Goal: Check status: Check status

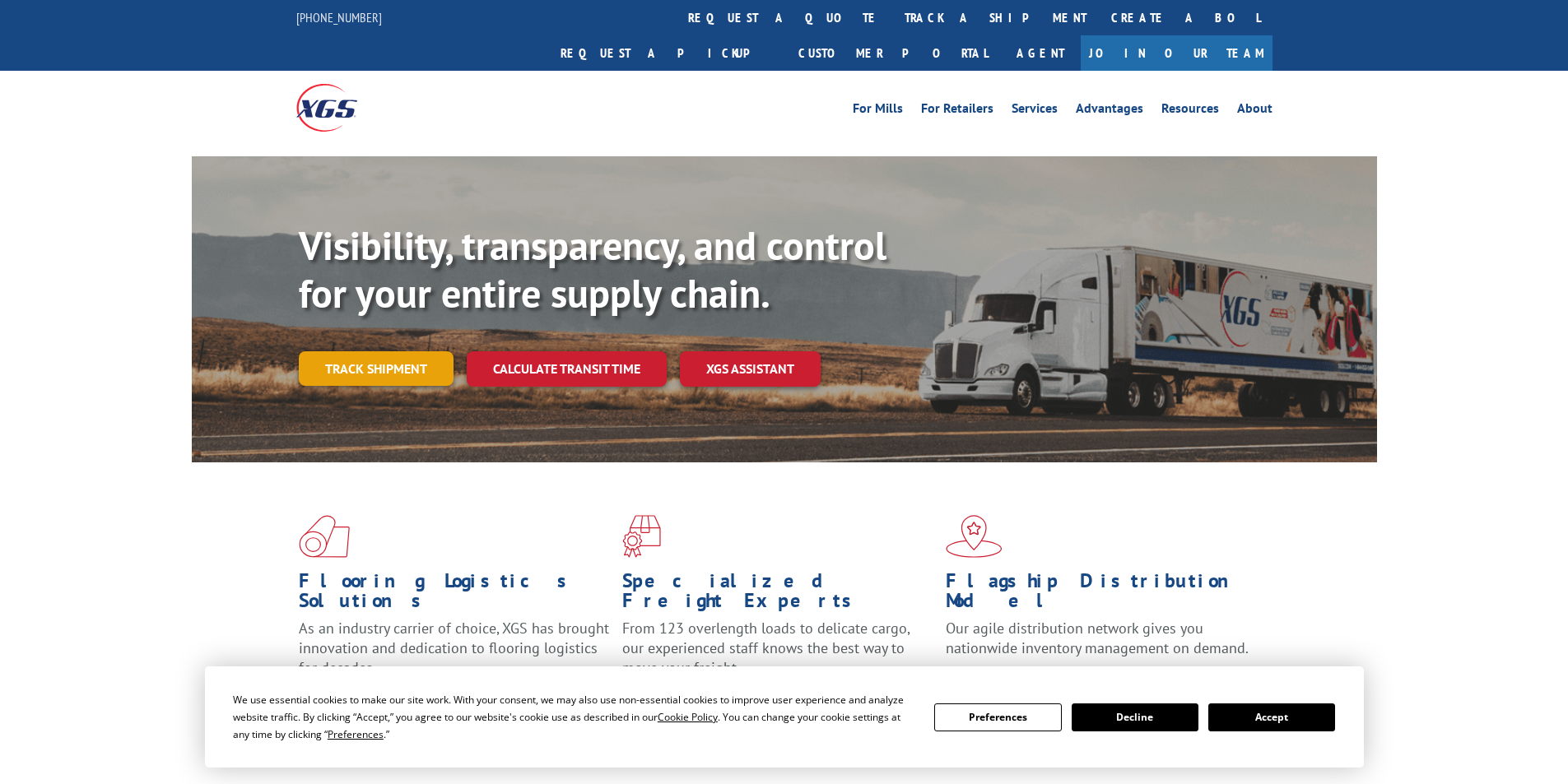
click at [365, 352] on link "Track shipment" at bounding box center [376, 369] width 155 height 35
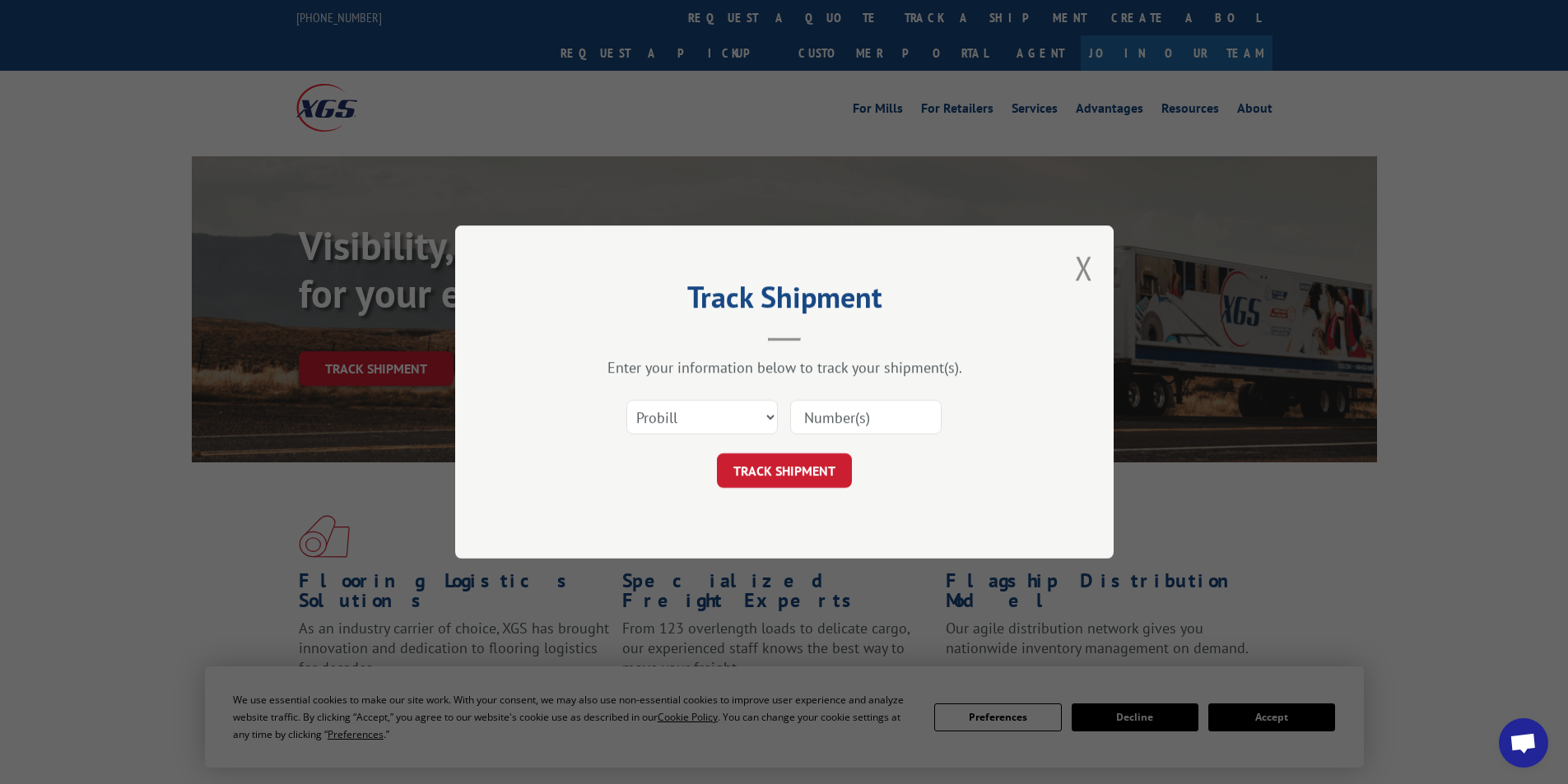
click at [818, 421] on input at bounding box center [866, 417] width 152 height 35
paste input "17095833"
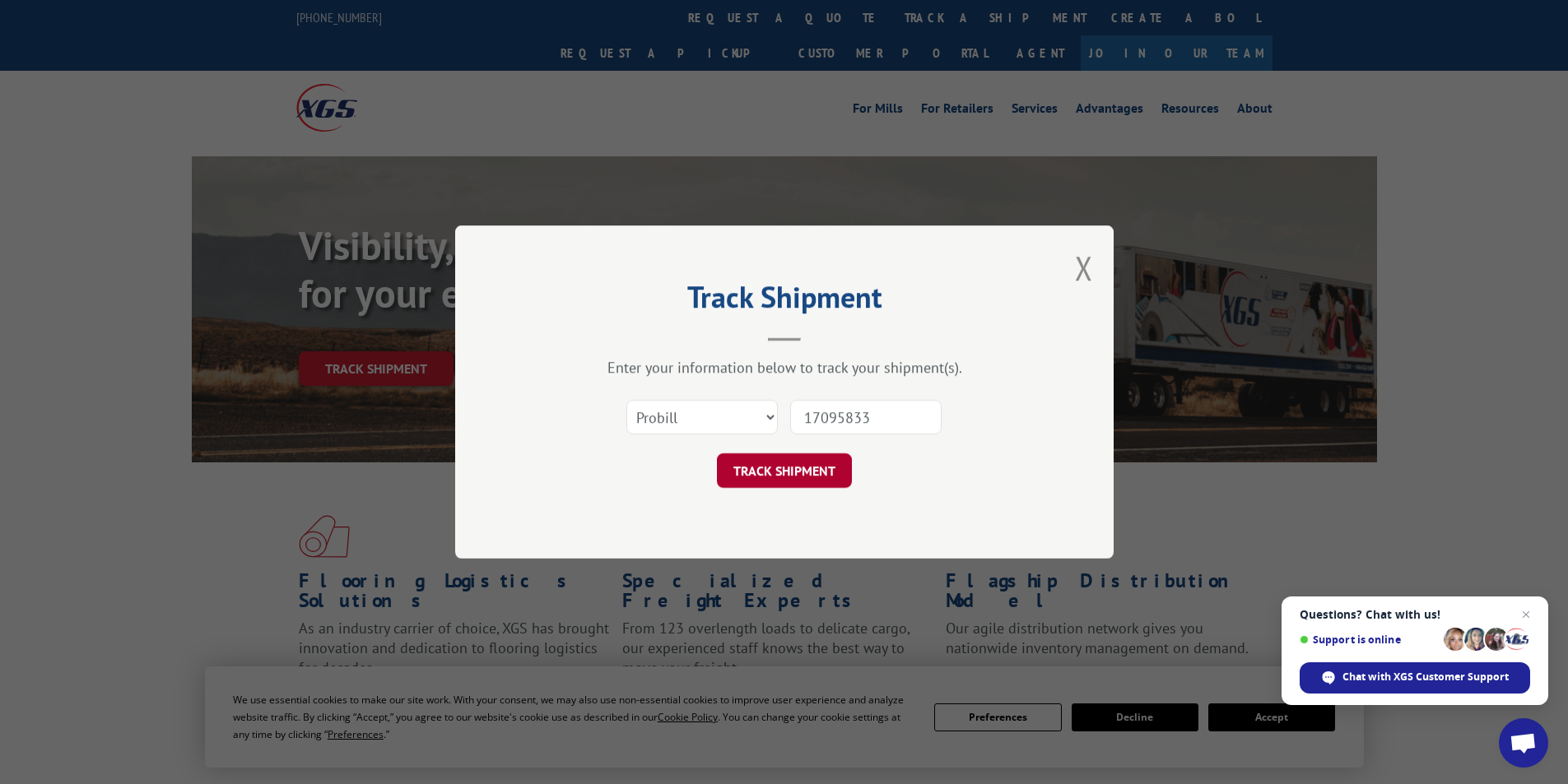
type input "17095833"
click at [806, 466] on button "TRACK SHIPMENT" at bounding box center [784, 471] width 135 height 35
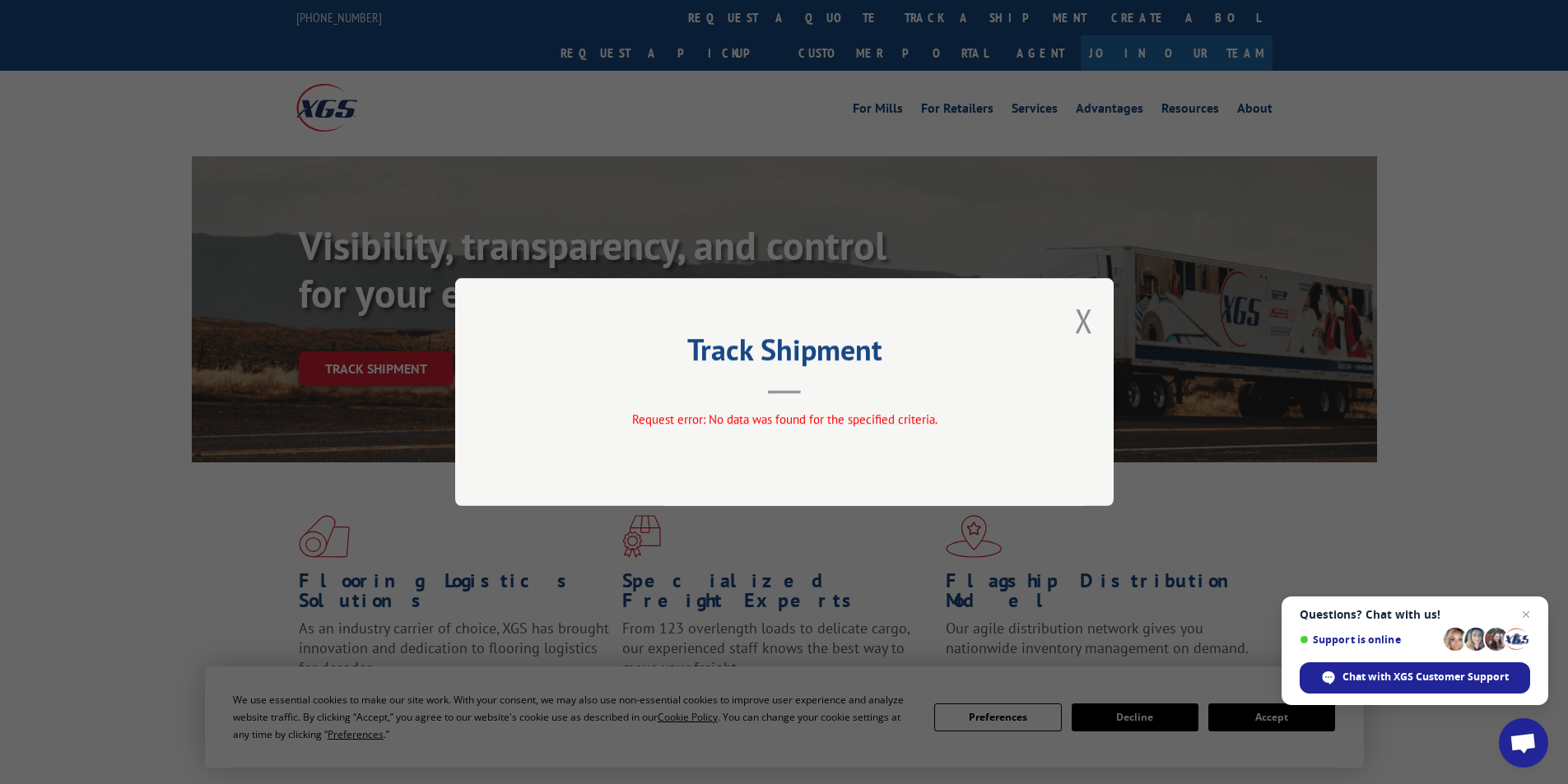
click at [1087, 317] on button "Close modal" at bounding box center [1083, 320] width 18 height 43
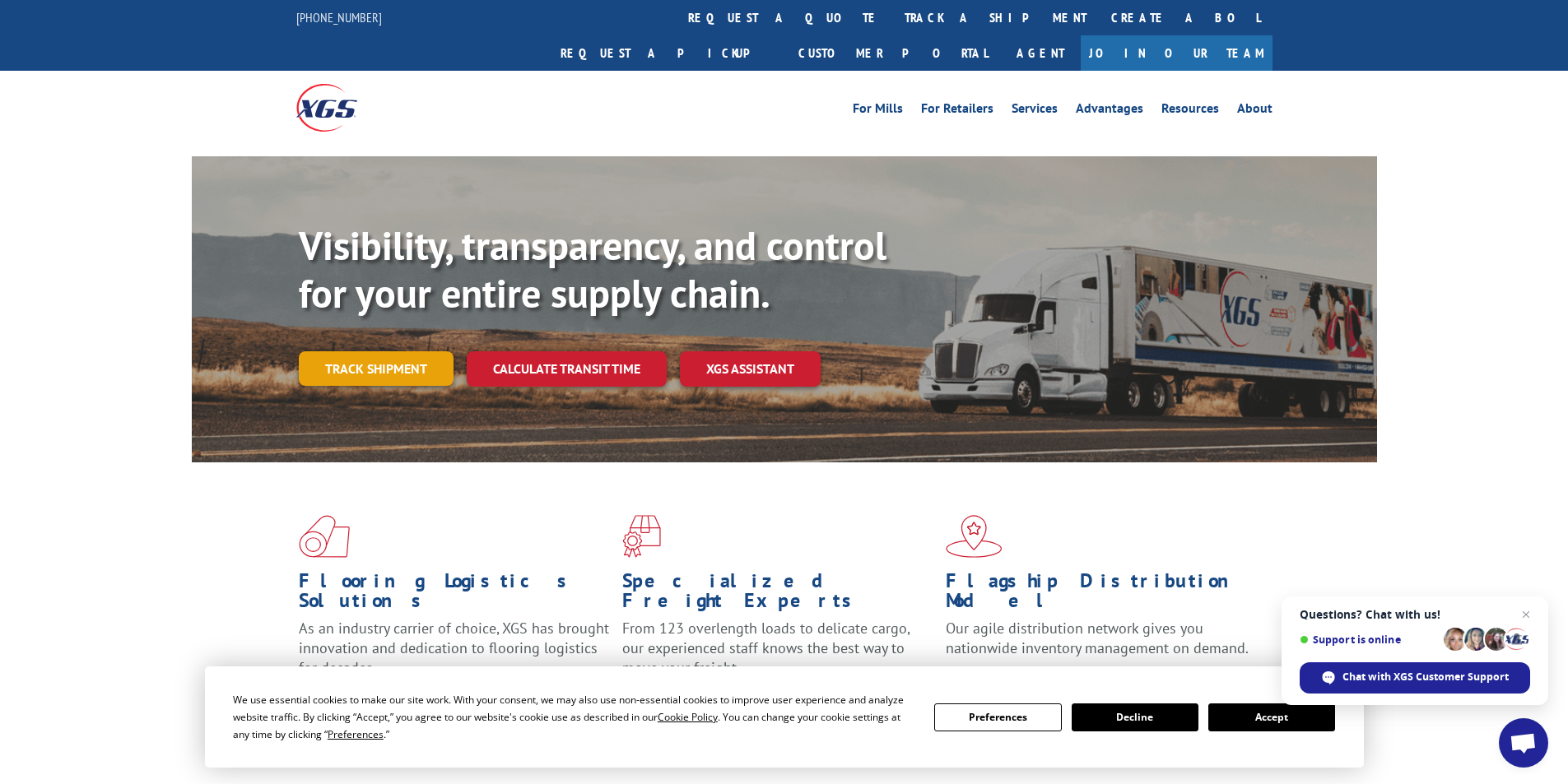
click at [412, 352] on link "Track shipment" at bounding box center [376, 369] width 155 height 35
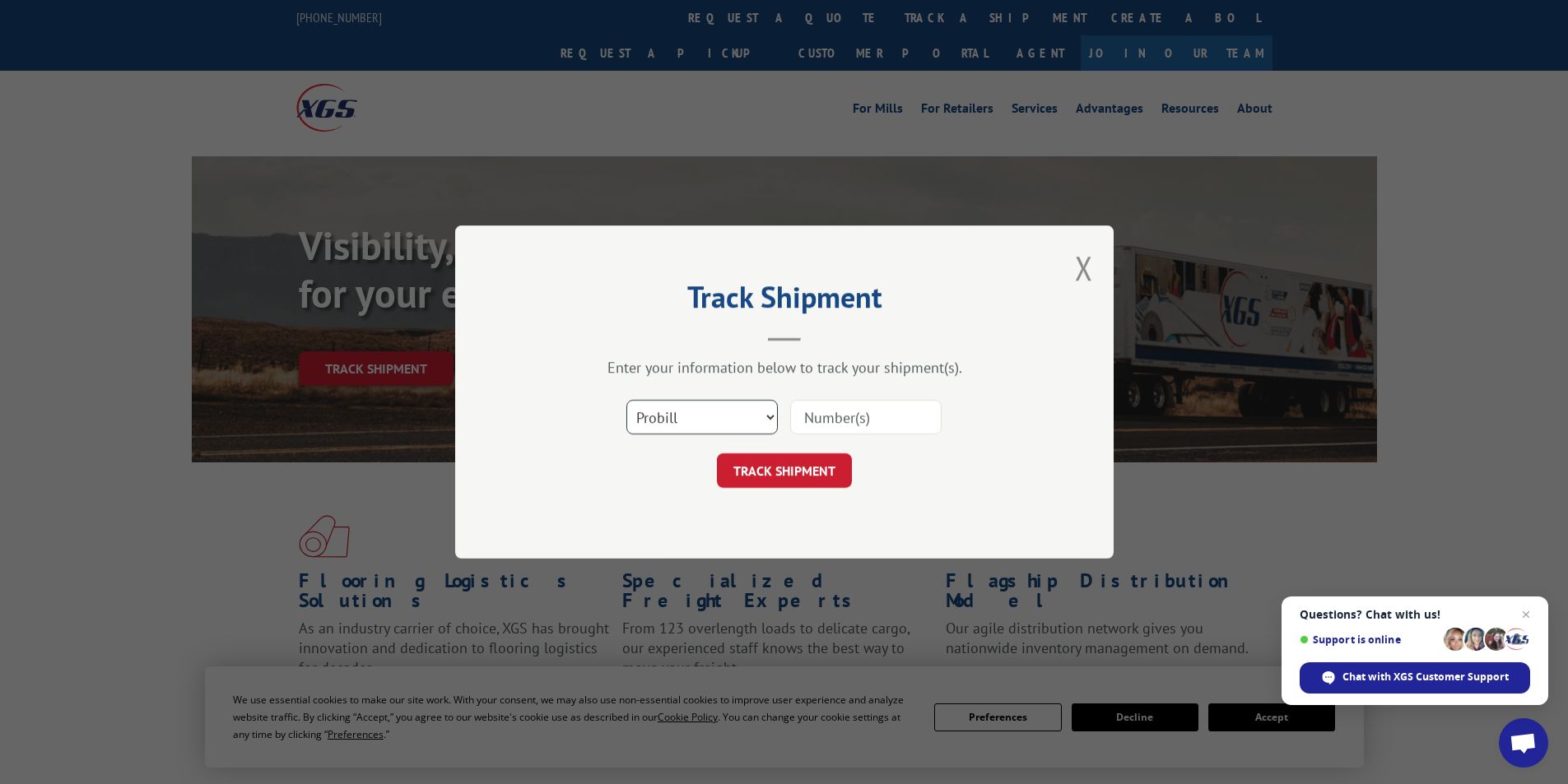
click at [765, 415] on select "Select category... Probill BOL PO" at bounding box center [703, 417] width 152 height 35
select select "po"
click at [627, 400] on select "Select category... Probill BOL PO" at bounding box center [703, 417] width 152 height 35
click at [814, 426] on input at bounding box center [866, 417] width 152 height 35
paste input "25547856"
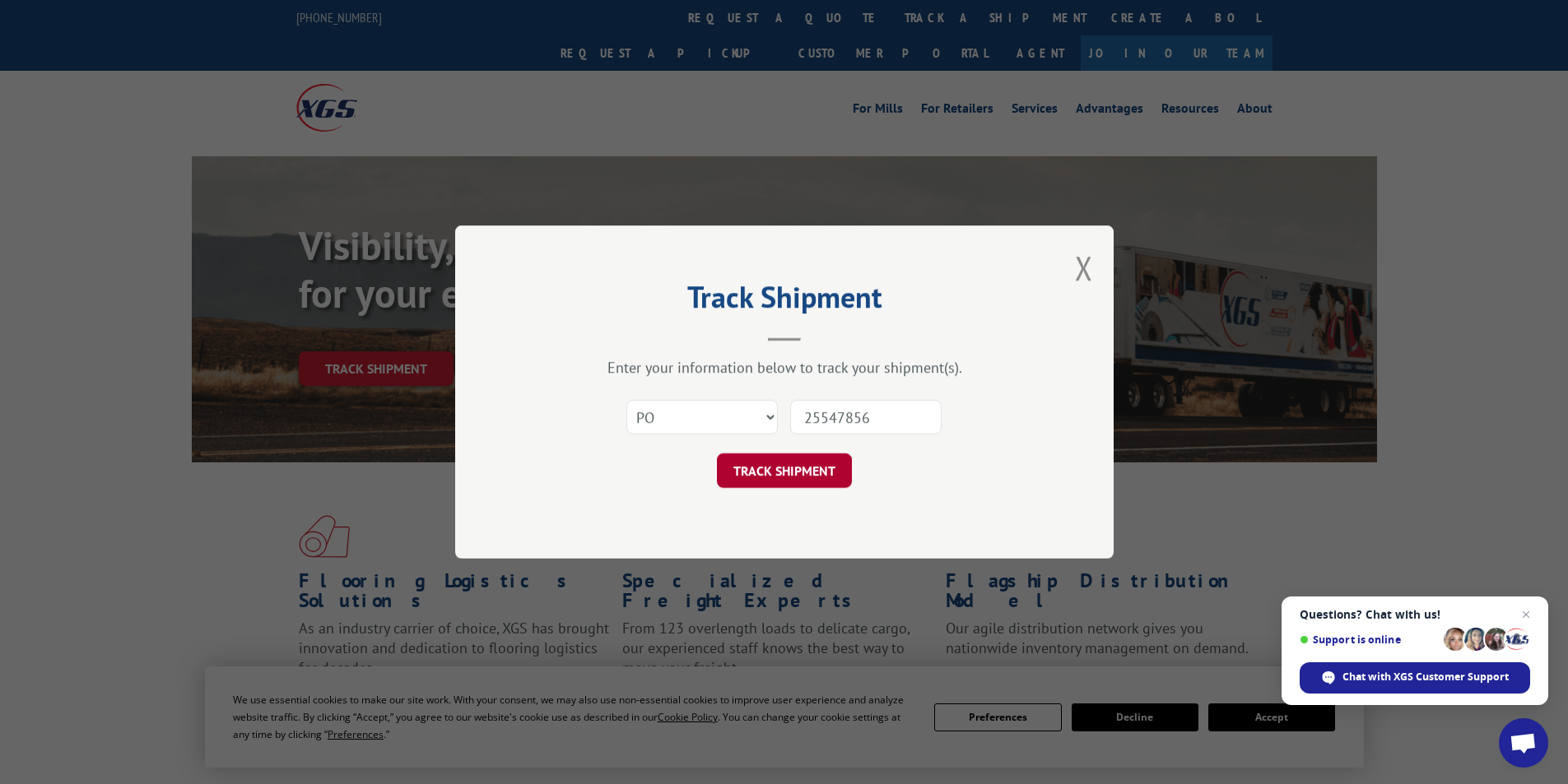
type input "25547856"
click at [793, 460] on button "TRACK SHIPMENT" at bounding box center [784, 471] width 135 height 35
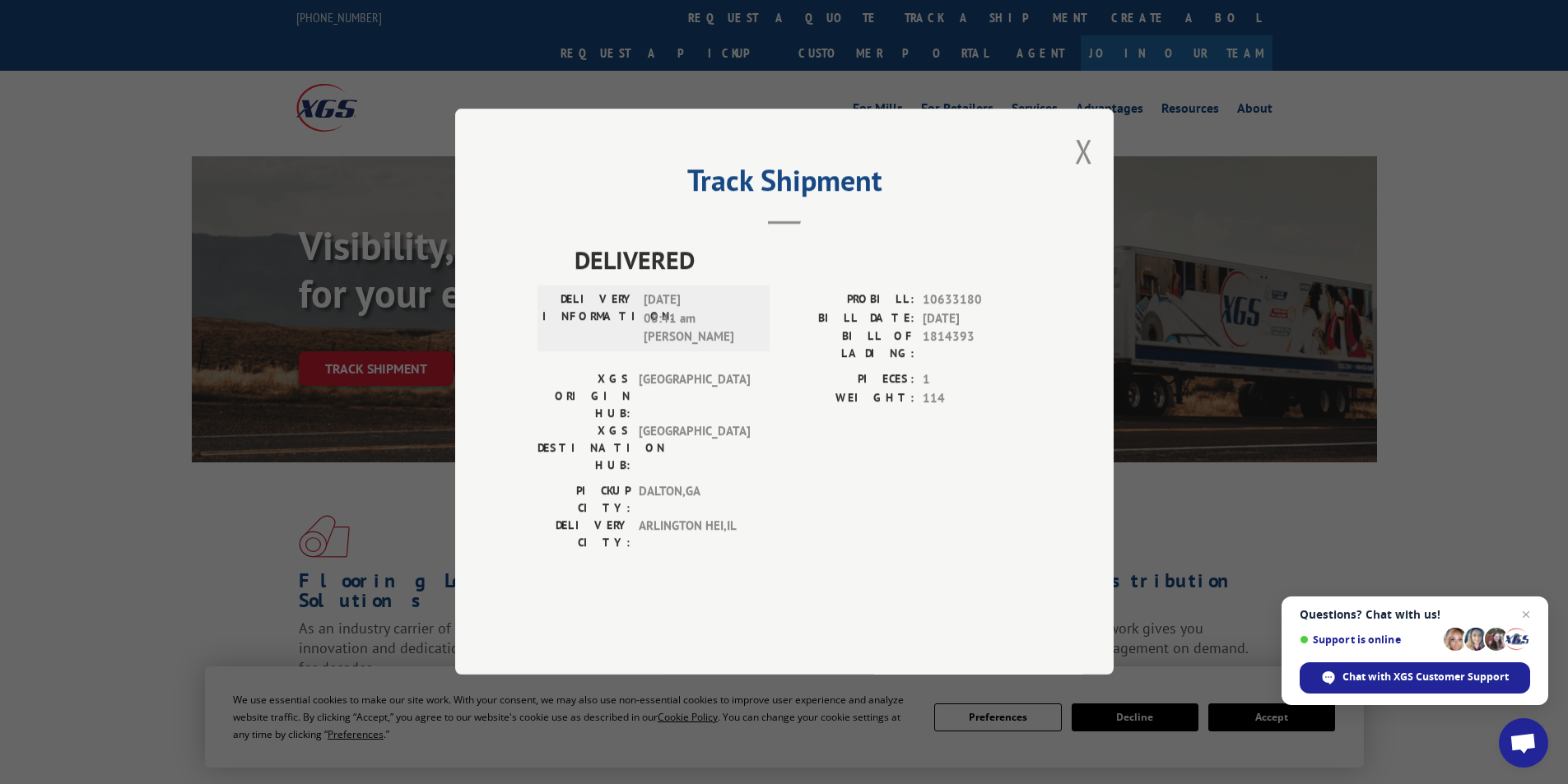
drag, startPoint x: 1077, startPoint y: 203, endPoint x: 873, endPoint y: 297, distance: 224.6
click at [1057, 209] on div "Track Shipment DELIVERED DELIVERY INFORMATION: 07/09/2020 08:41 am Sean PROBILL…" at bounding box center [784, 391] width 659 height 566
click at [1082, 173] on button "Close modal" at bounding box center [1083, 150] width 18 height 43
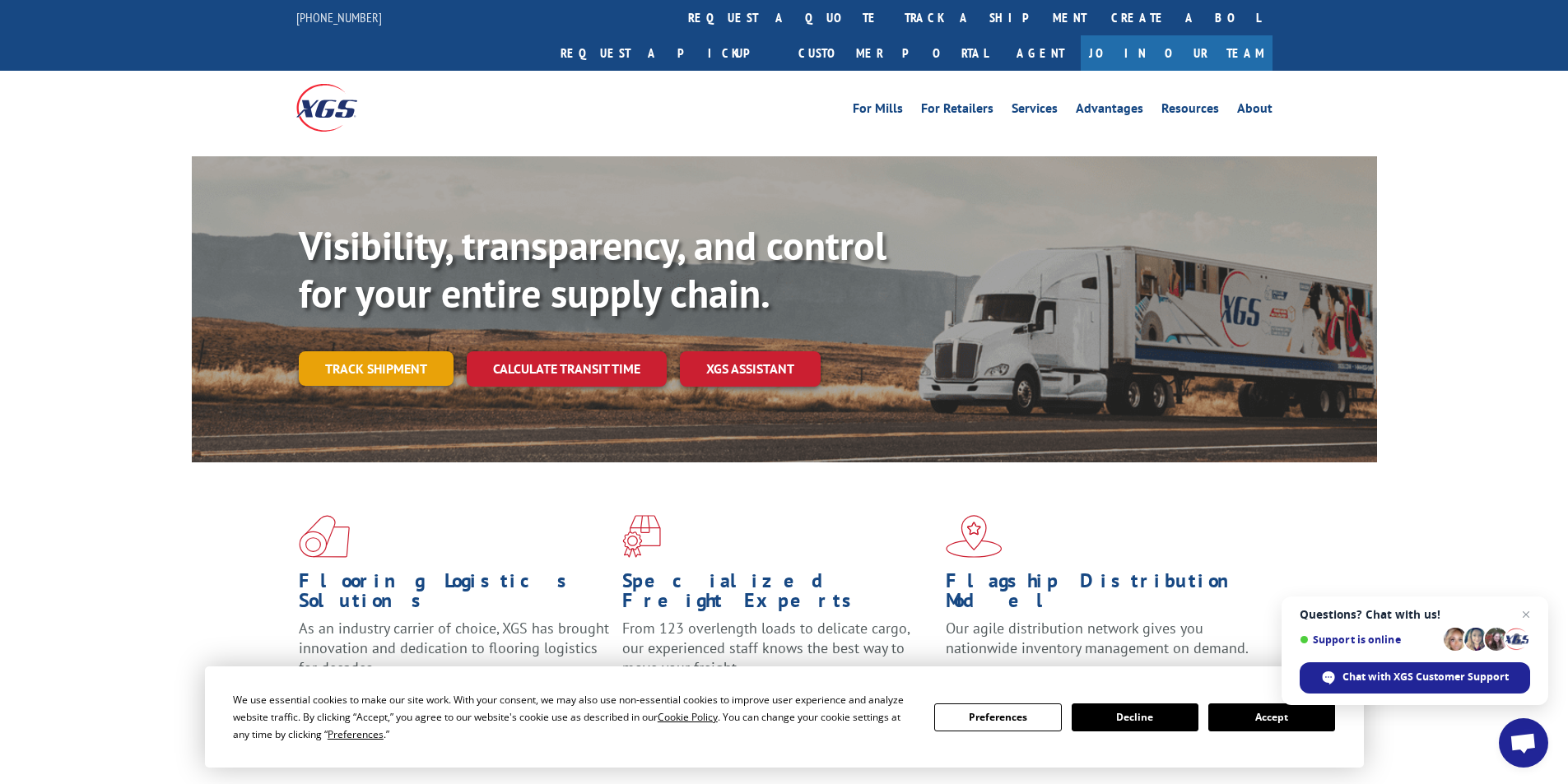
click at [379, 352] on link "Track shipment" at bounding box center [376, 369] width 155 height 35
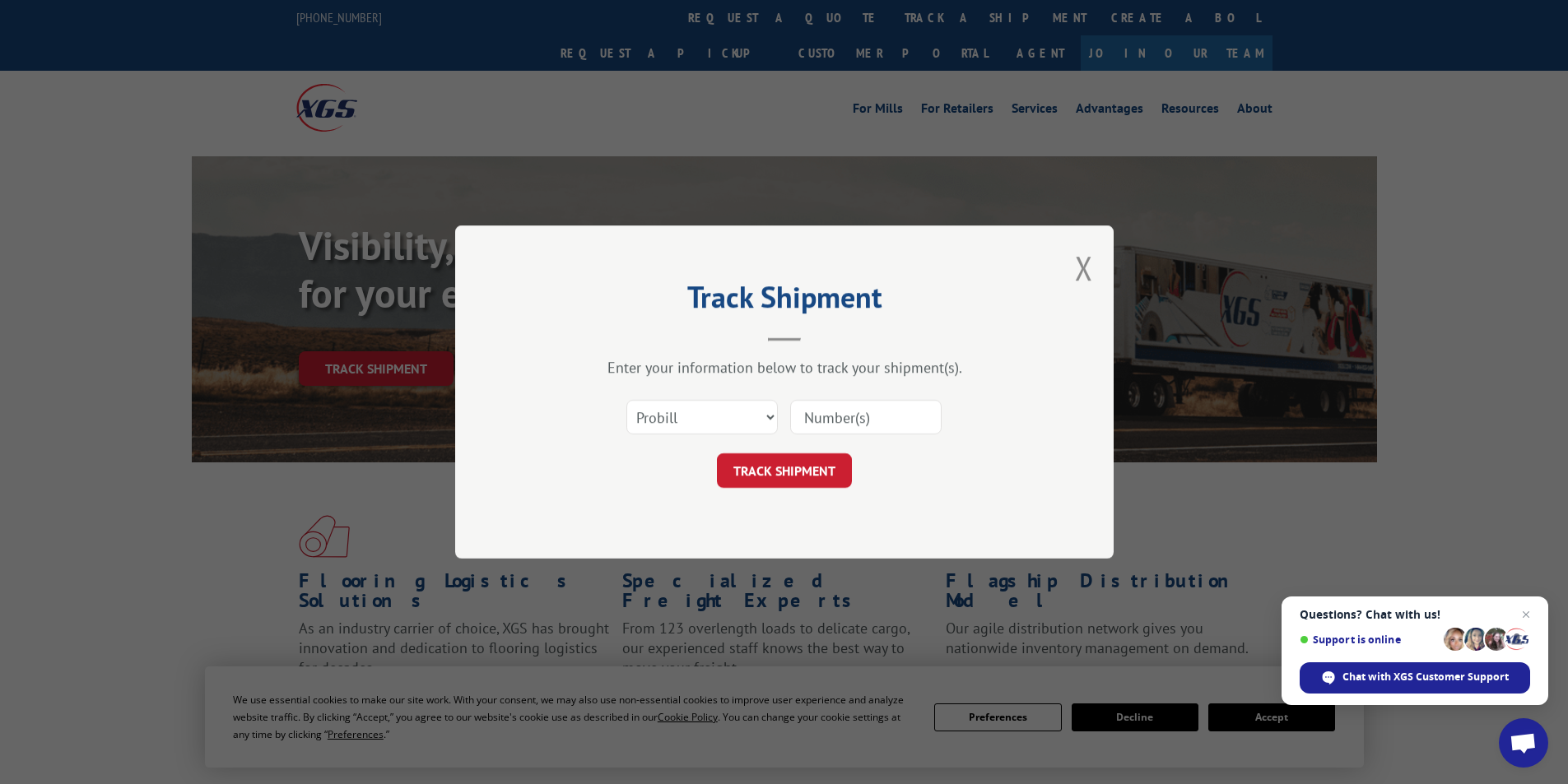
click at [811, 421] on input at bounding box center [866, 417] width 152 height 35
paste input "AA04969331"
type input "AA04969331"
click at [777, 469] on button "TRACK SHIPMENT" at bounding box center [784, 471] width 135 height 35
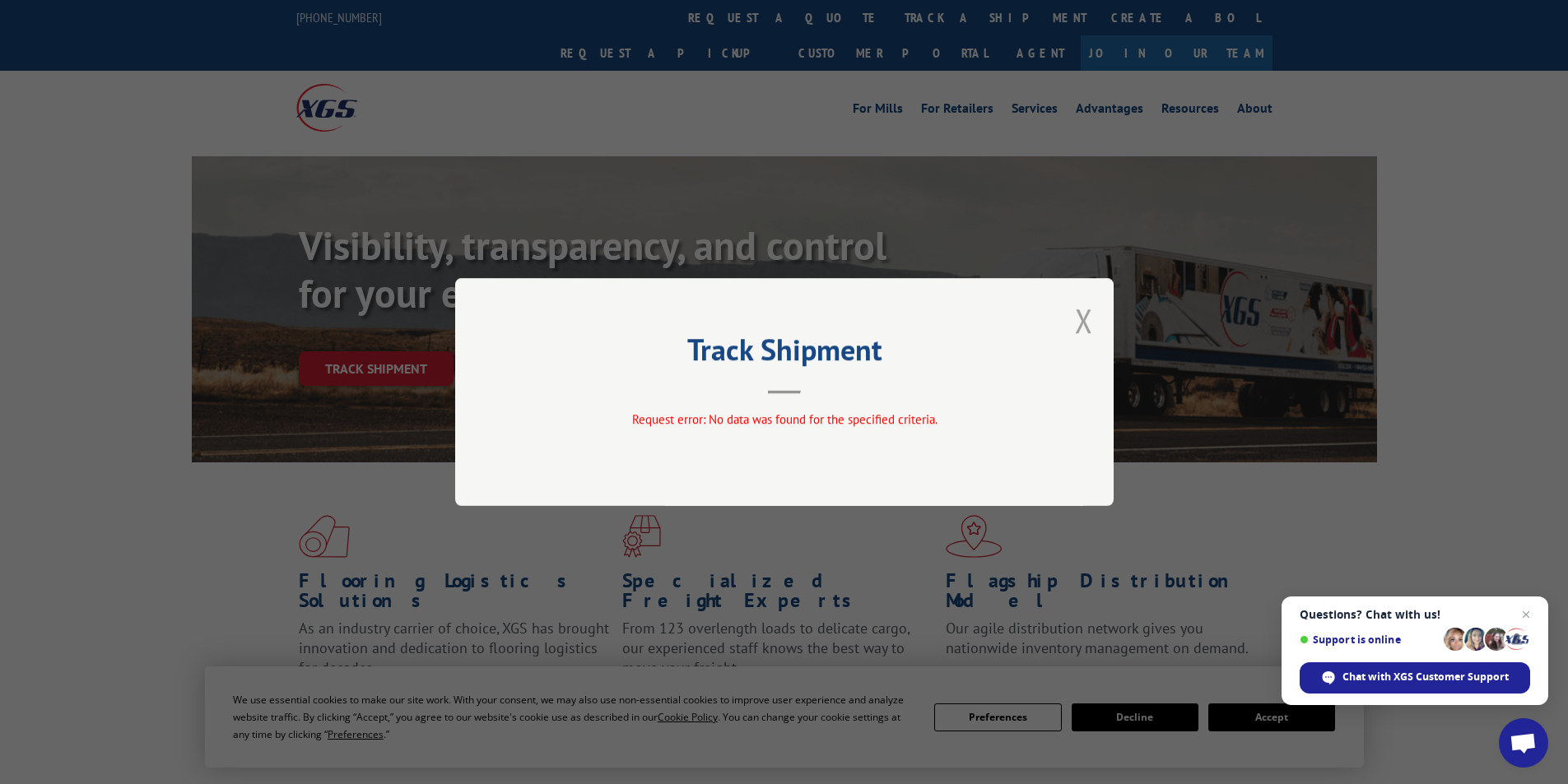
click at [1086, 323] on button "Close modal" at bounding box center [1083, 320] width 18 height 43
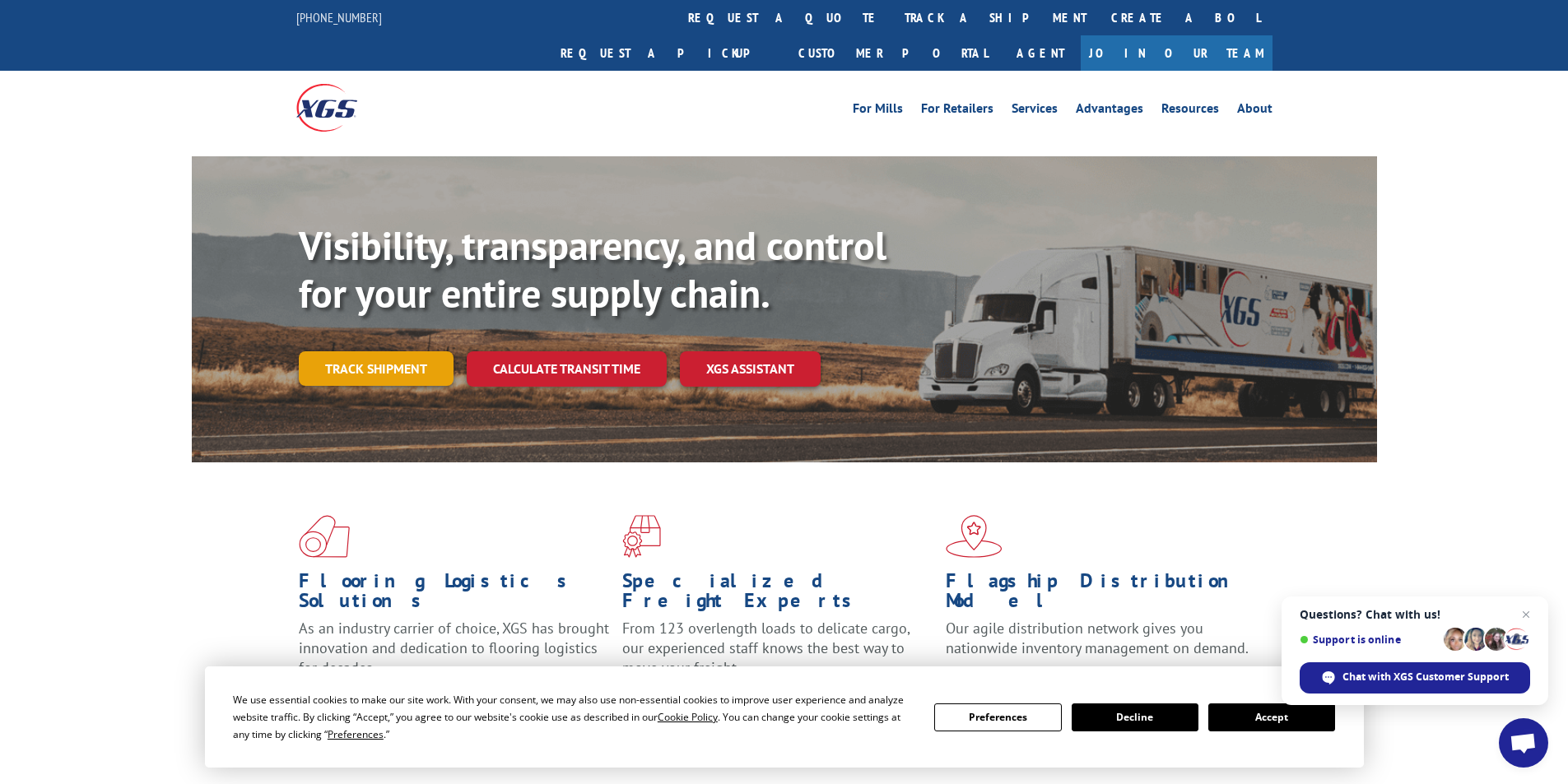
click at [389, 352] on link "Track shipment" at bounding box center [376, 369] width 155 height 35
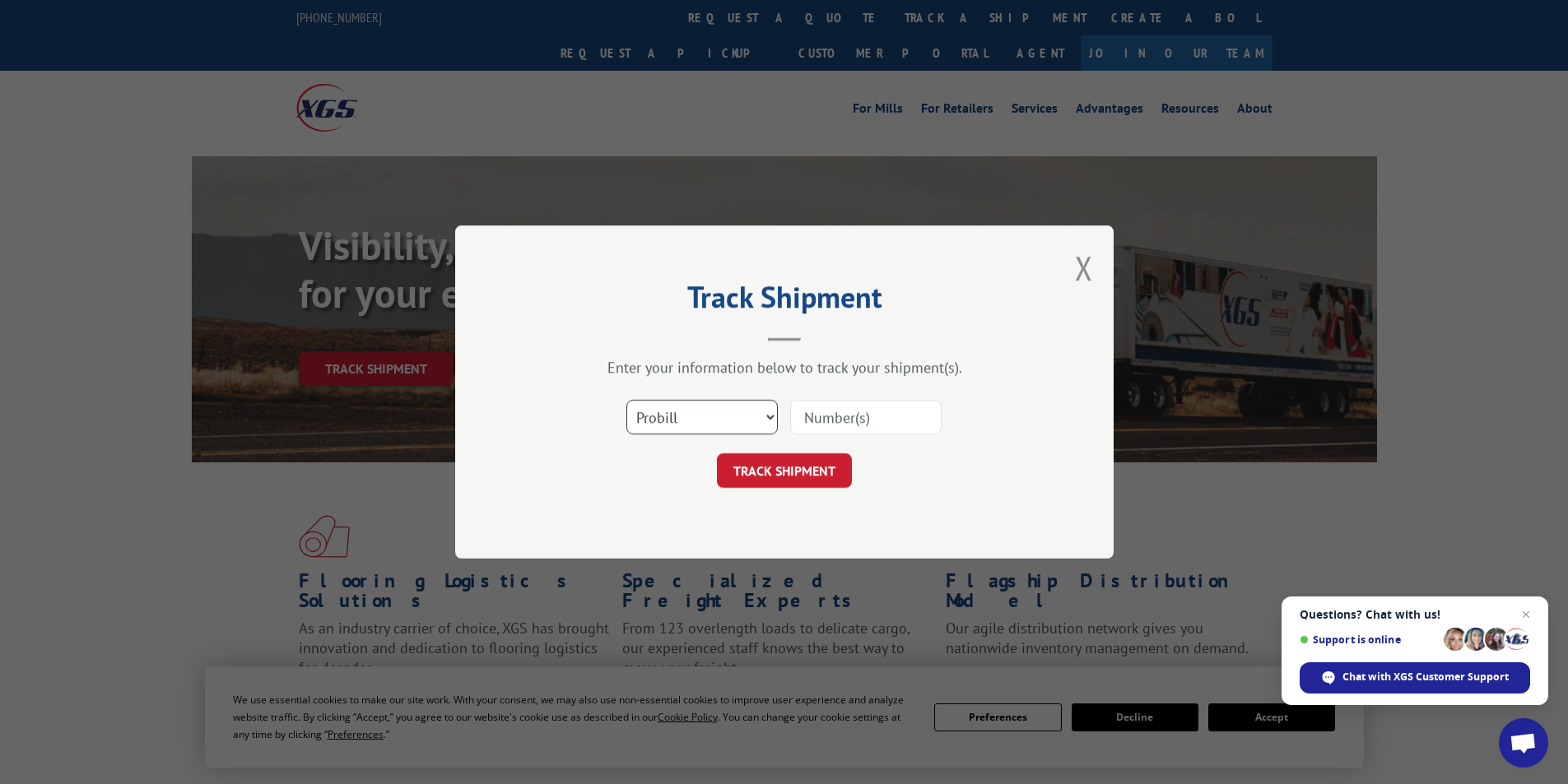
click at [766, 412] on select "Select category... Probill BOL PO" at bounding box center [703, 417] width 152 height 35
click at [821, 419] on input at bounding box center [866, 417] width 152 height 35
paste input "17095792"
type input "17095792"
click at [742, 479] on button "TRACK SHIPMENT" at bounding box center [784, 471] width 135 height 35
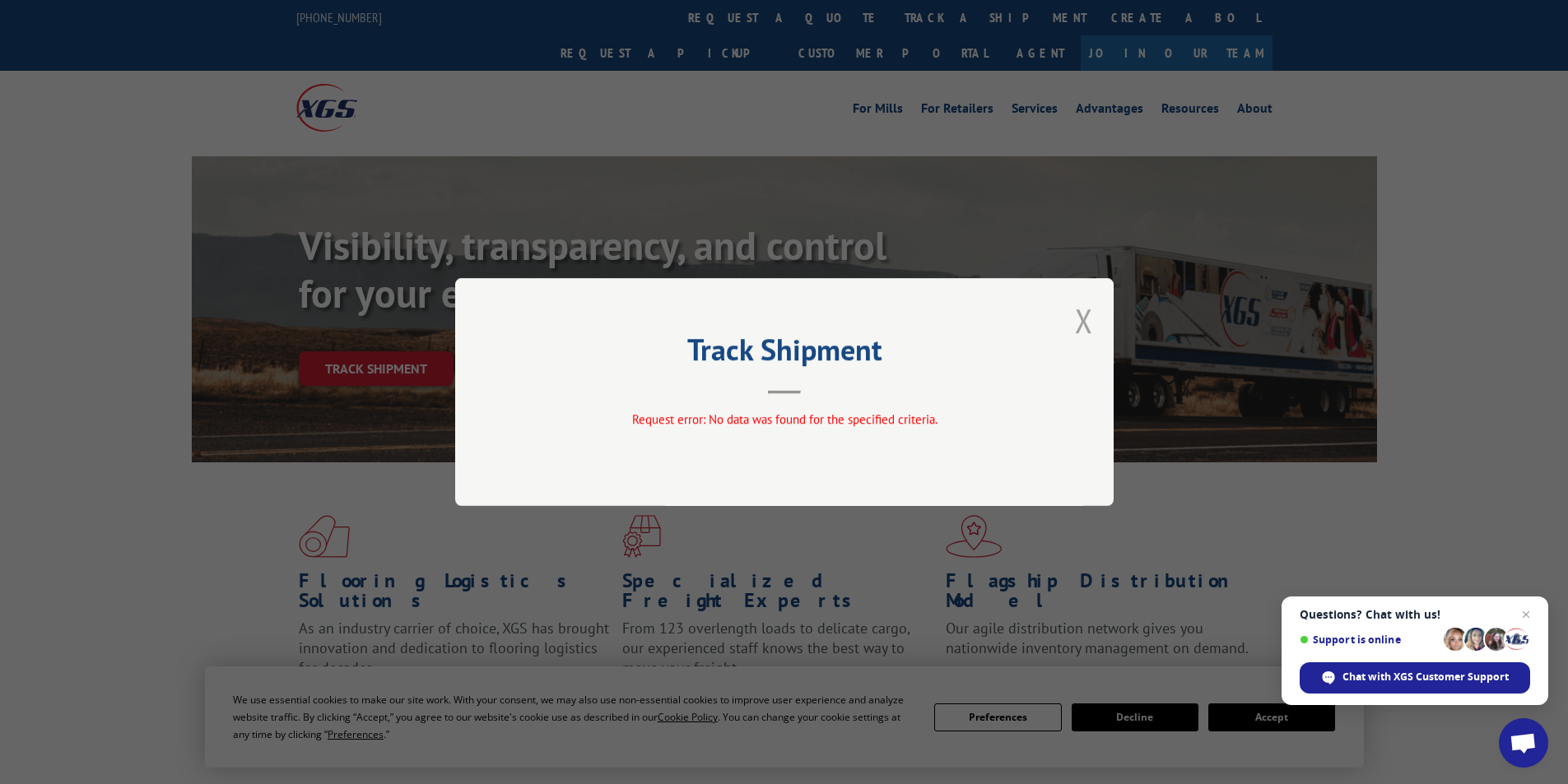
click at [1086, 320] on button "Close modal" at bounding box center [1083, 320] width 18 height 43
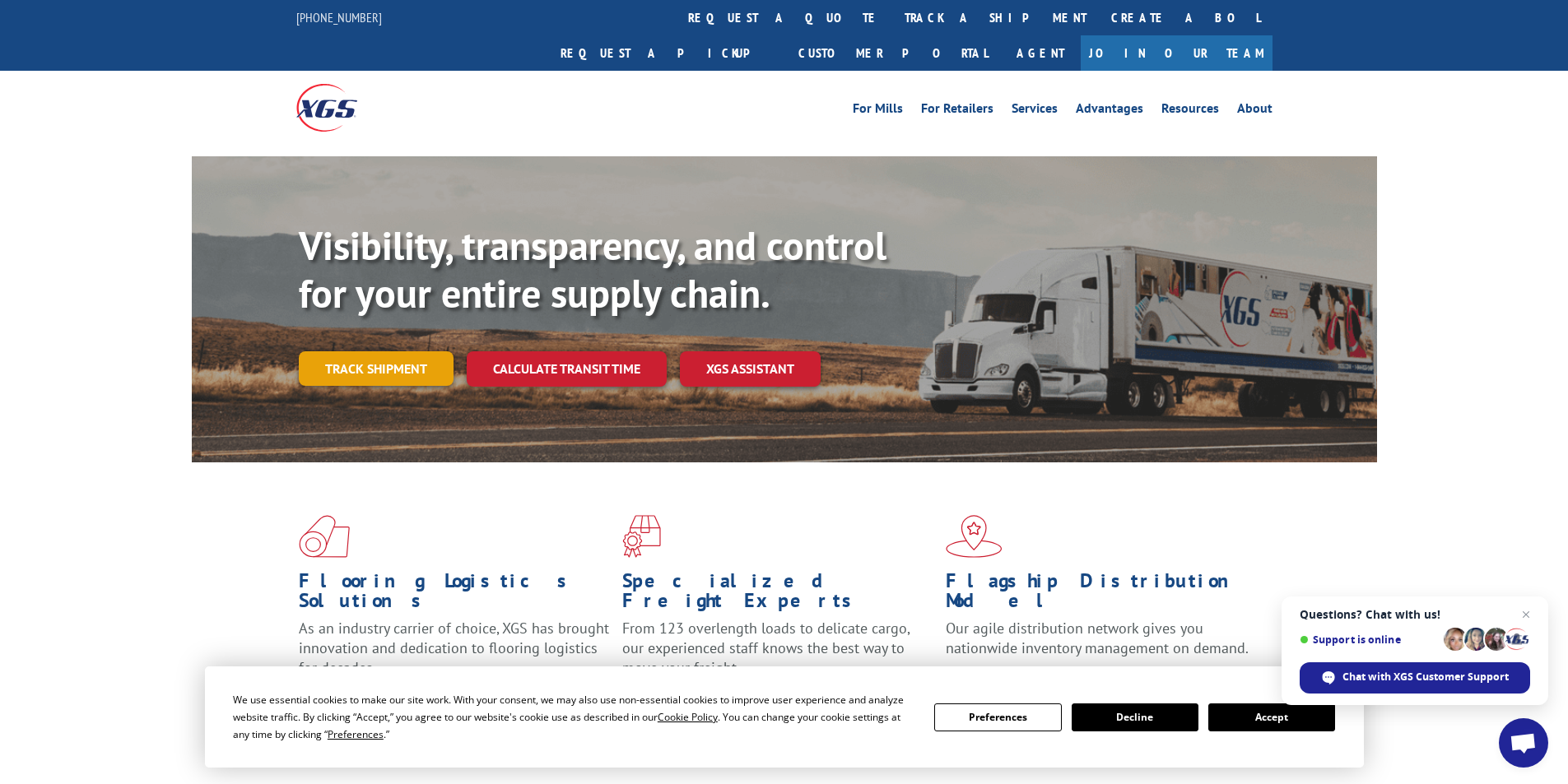
click at [397, 352] on link "Track shipment" at bounding box center [376, 369] width 155 height 35
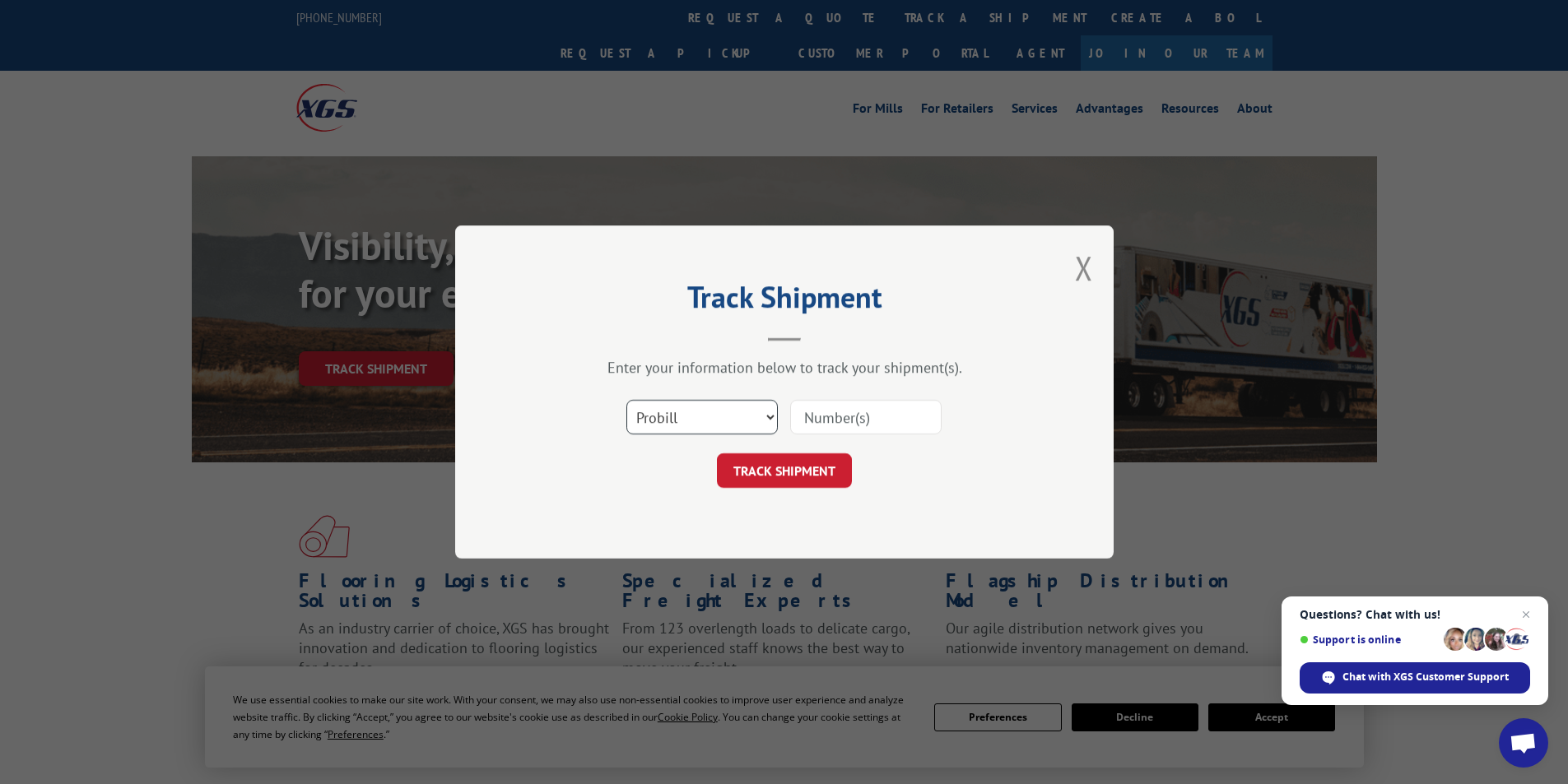
click at [774, 415] on select "Select category... Probill BOL PO" at bounding box center [703, 417] width 152 height 35
select select "po"
click at [627, 400] on select "Select category... Probill BOL PO" at bounding box center [703, 417] width 152 height 35
click at [826, 418] on input at bounding box center [866, 417] width 152 height 35
paste input "34515624"
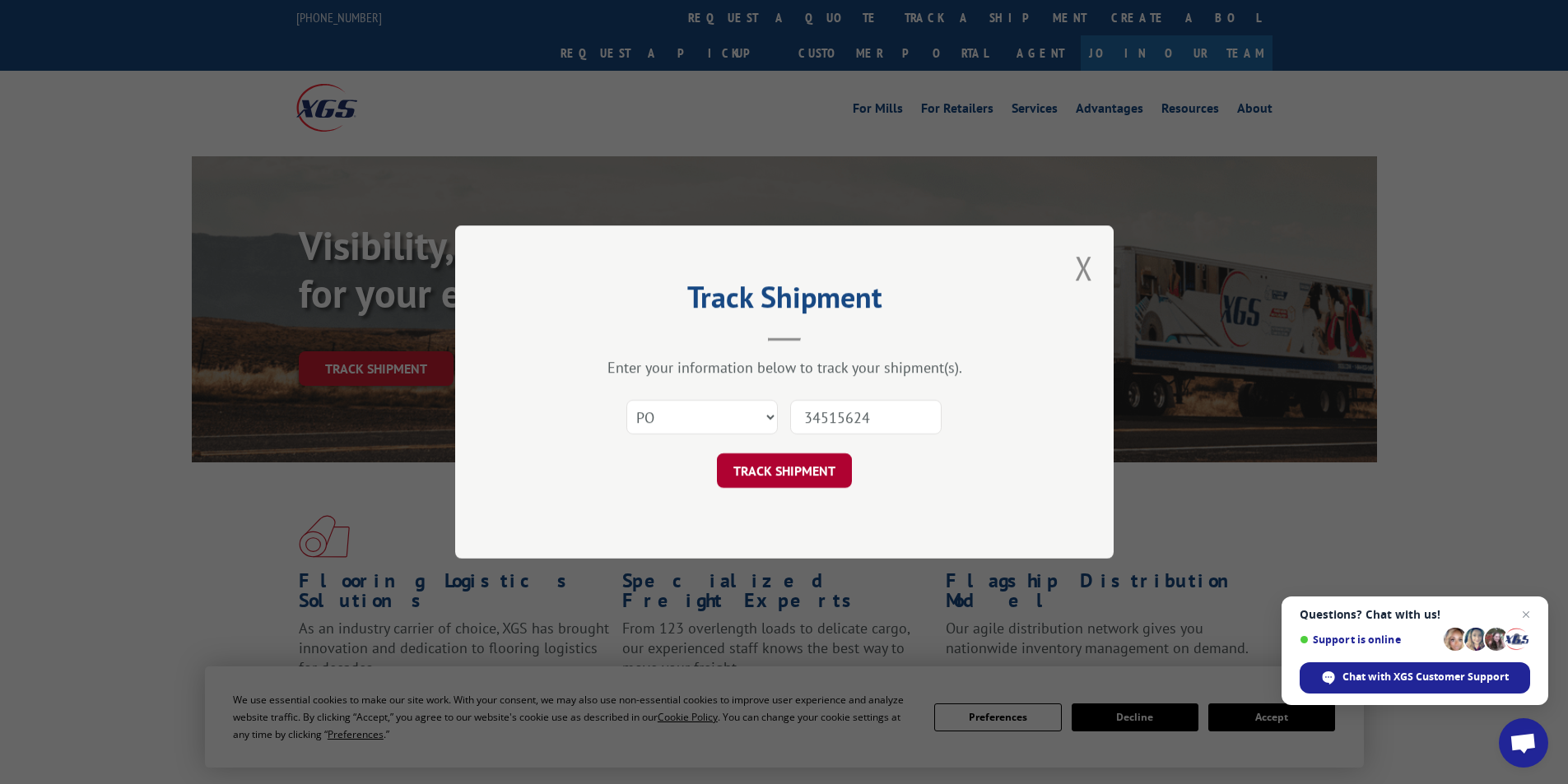
type input "34515624"
click at [788, 468] on button "TRACK SHIPMENT" at bounding box center [784, 471] width 135 height 35
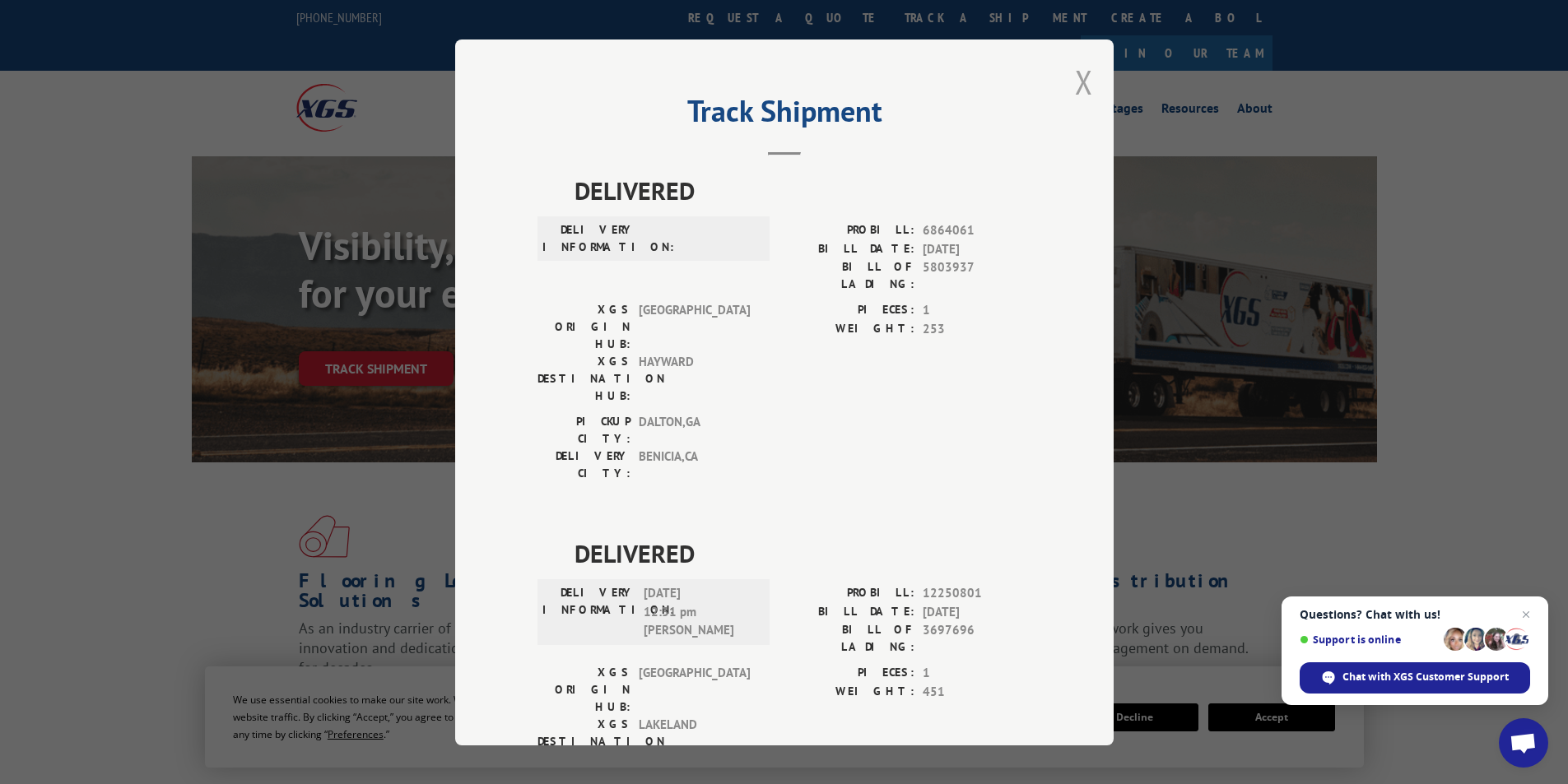
click at [1075, 82] on button "Close modal" at bounding box center [1083, 81] width 18 height 43
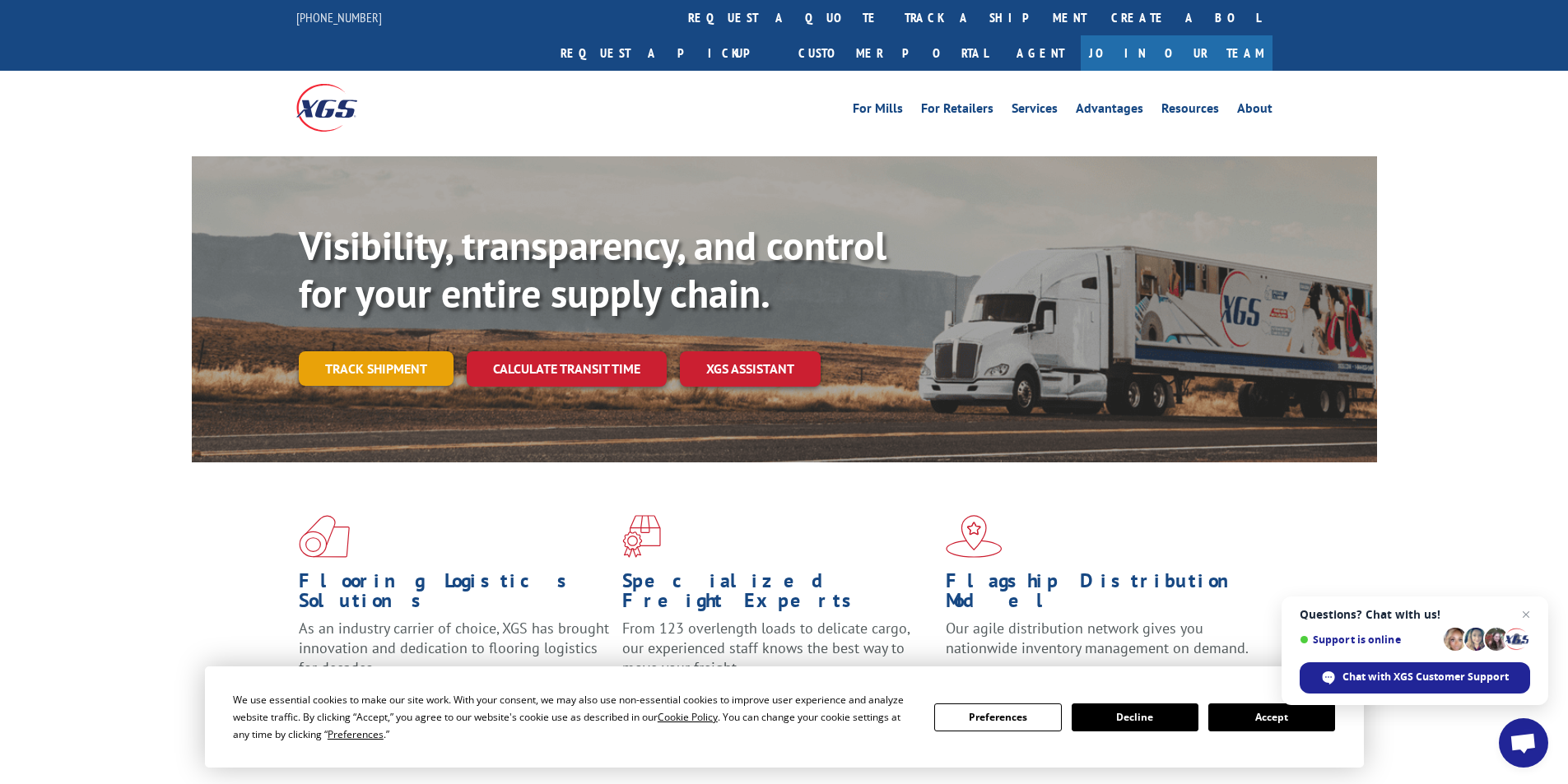
click at [385, 352] on link "Track shipment" at bounding box center [376, 369] width 155 height 35
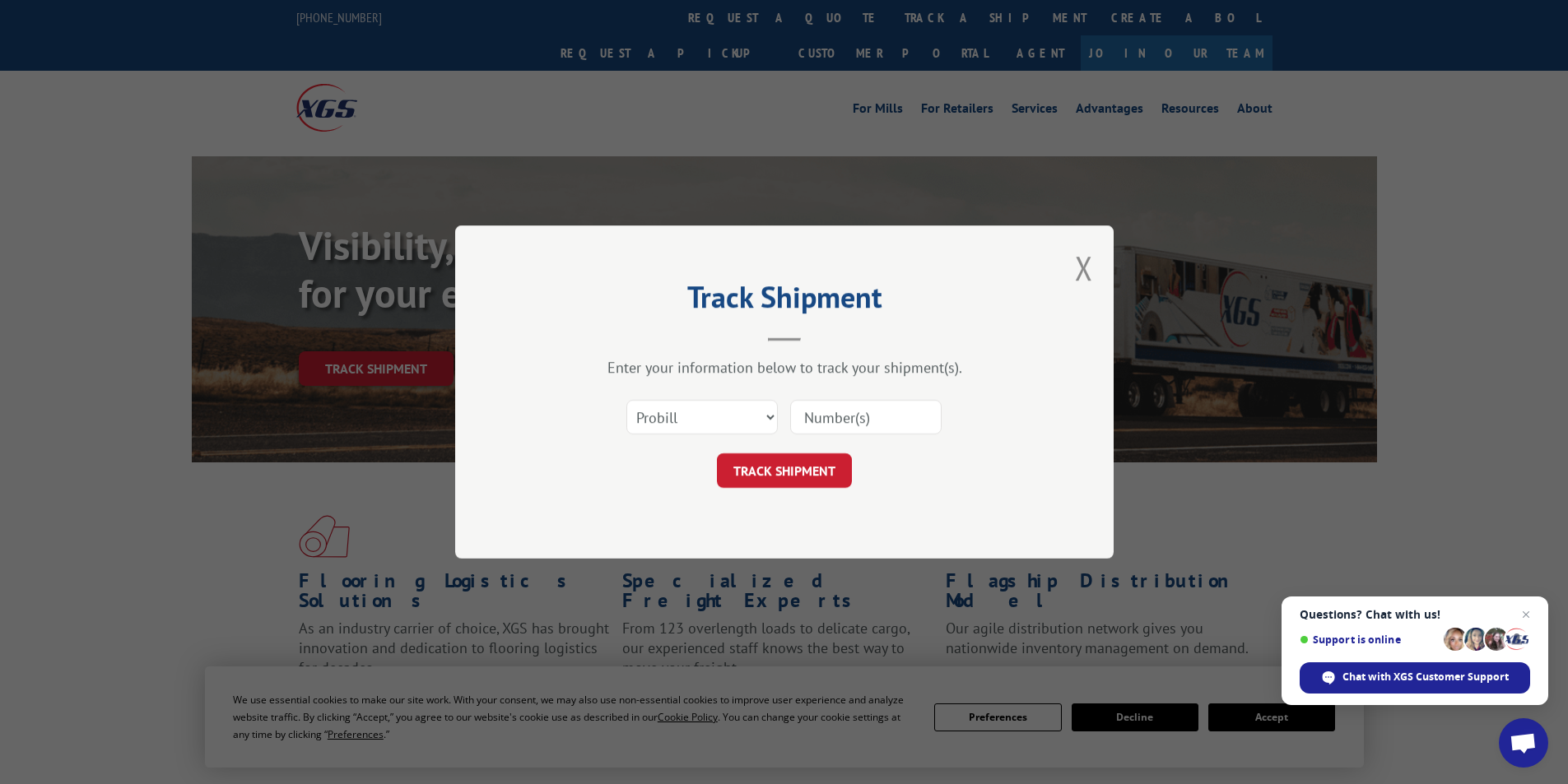
click at [796, 414] on input at bounding box center [866, 417] width 152 height 35
paste input "AA04965114"
type input "AA04965114"
click at [799, 466] on button "TRACK SHIPMENT" at bounding box center [784, 471] width 135 height 35
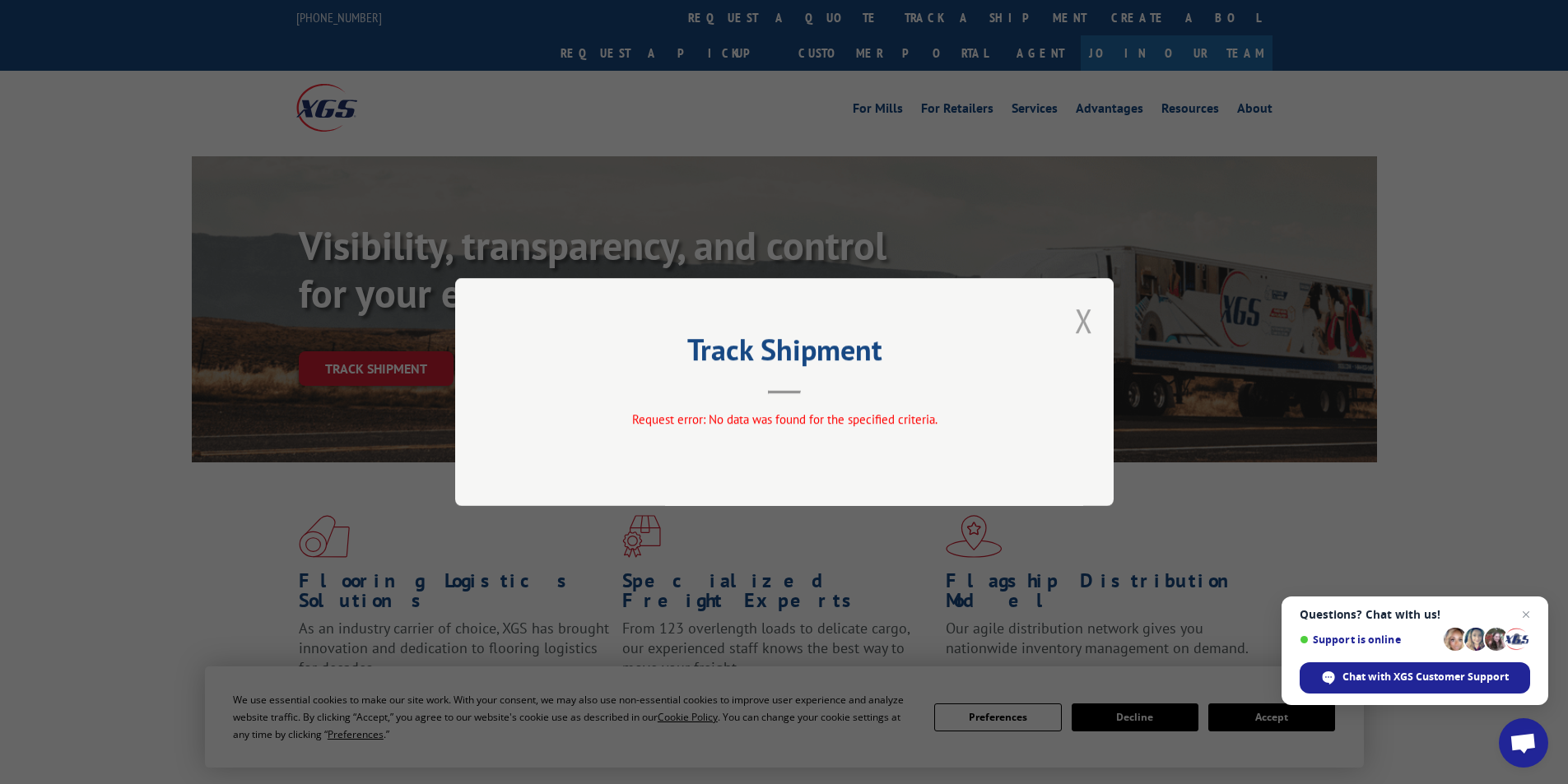
click at [1090, 318] on button "Close modal" at bounding box center [1083, 320] width 18 height 43
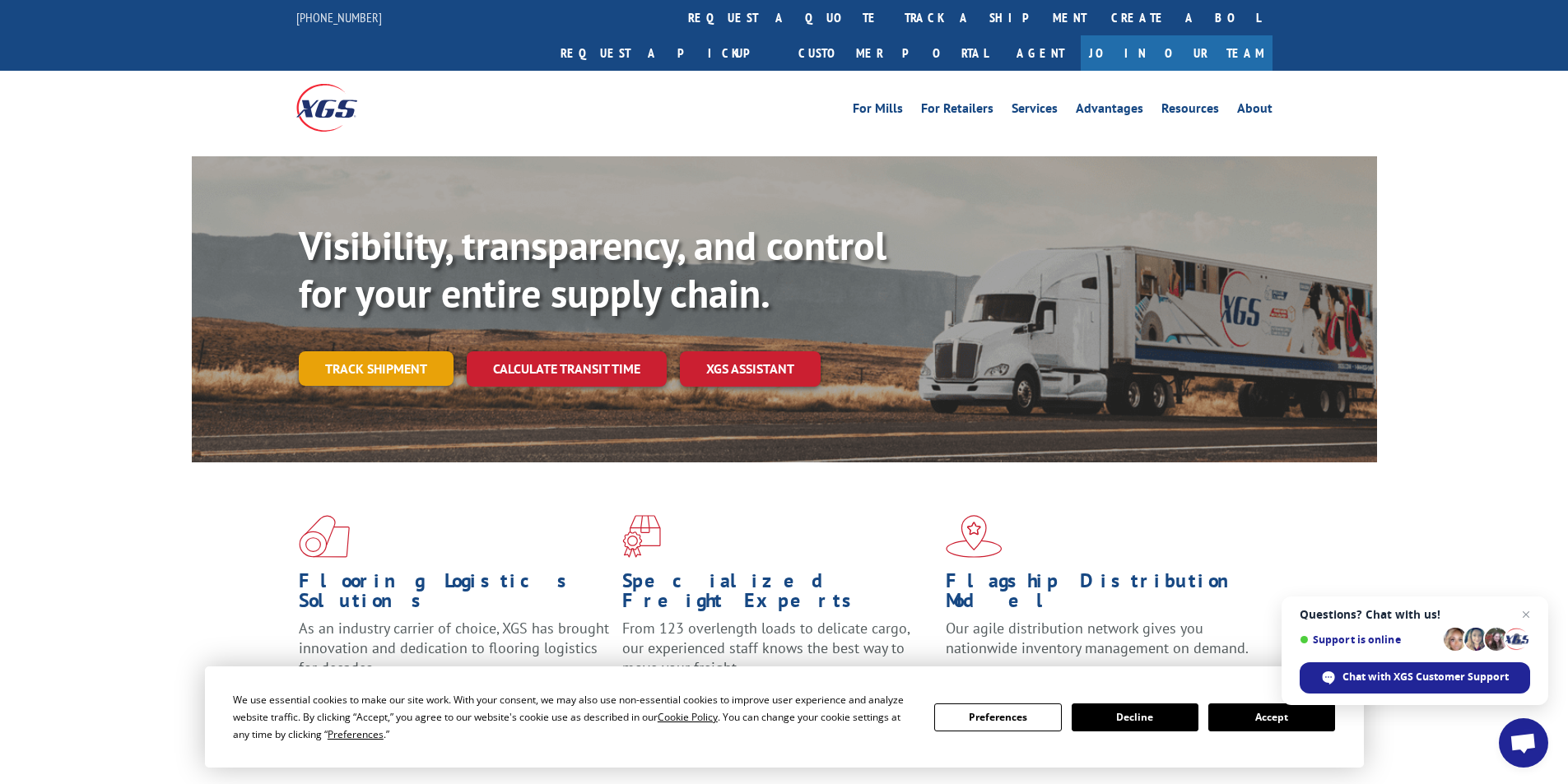
click at [414, 352] on link "Track shipment" at bounding box center [376, 369] width 155 height 35
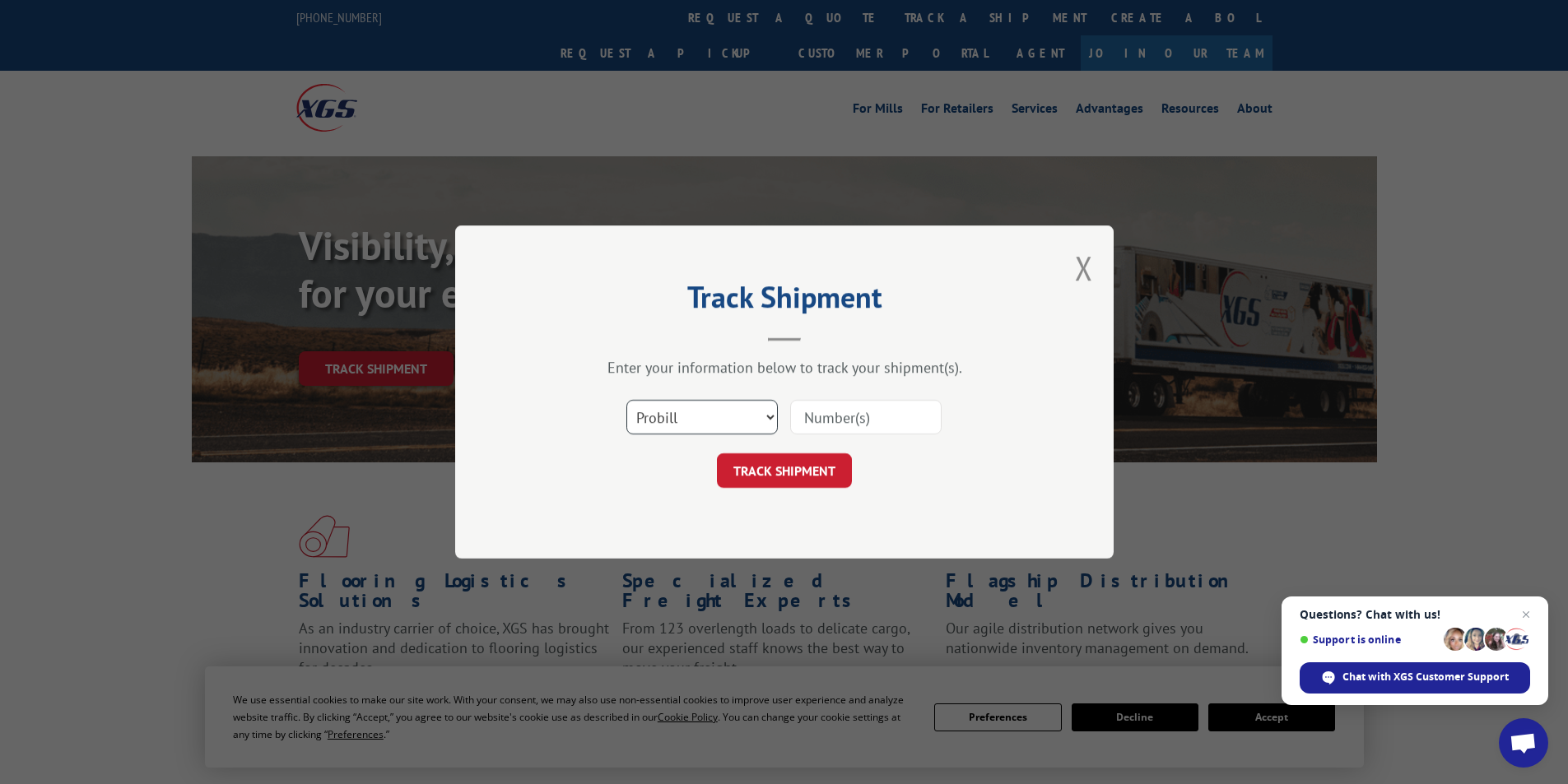
click at [767, 409] on select "Select category... Probill BOL PO" at bounding box center [703, 417] width 152 height 35
select select "bol"
click at [627, 400] on select "Select category... Probill BOL PO" at bounding box center [703, 417] width 152 height 35
click at [818, 421] on input at bounding box center [866, 417] width 152 height 35
paste input "AA04965114"
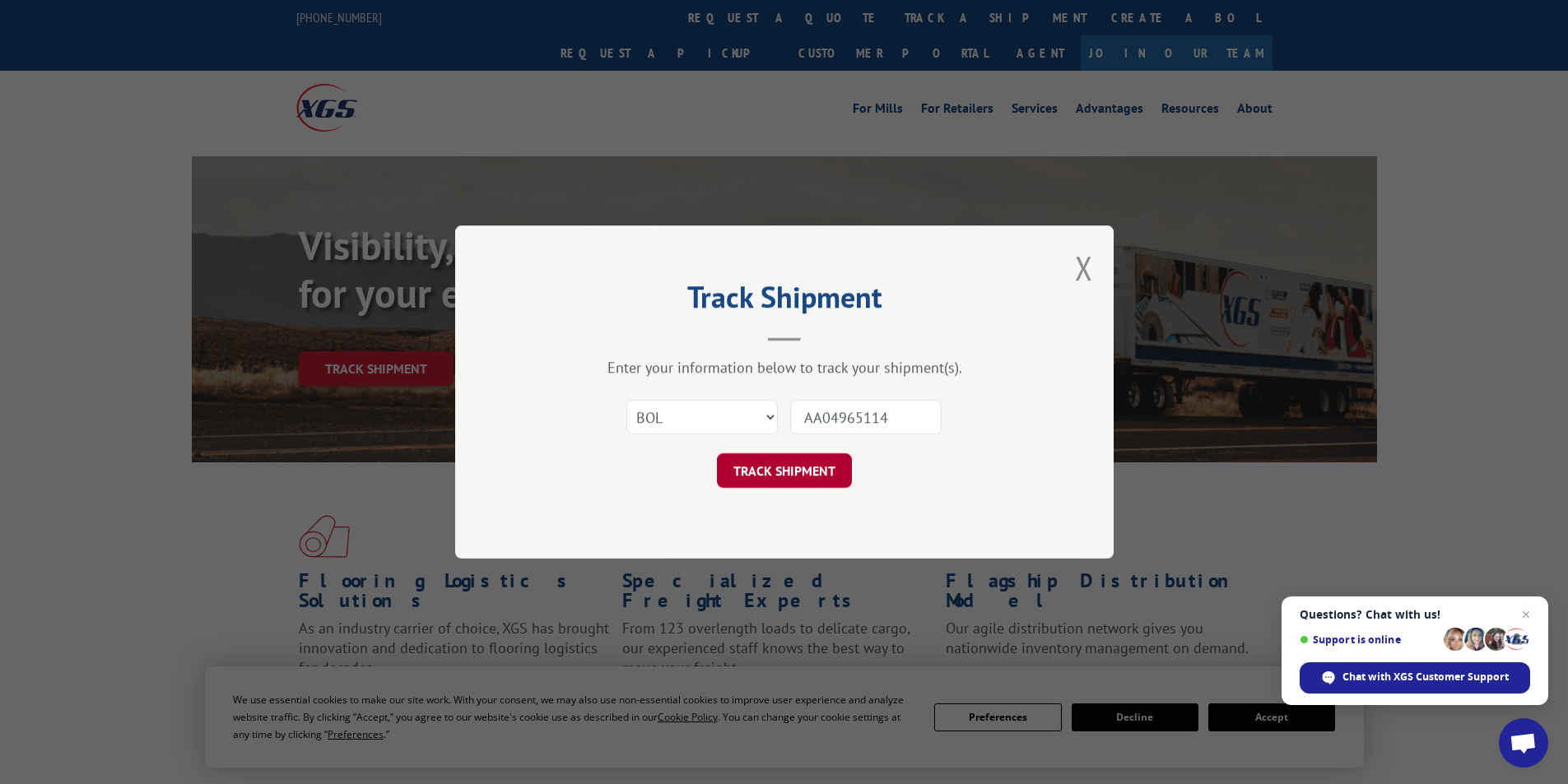
type input "AA04965114"
click at [786, 486] on button "TRACK SHIPMENT" at bounding box center [784, 471] width 135 height 35
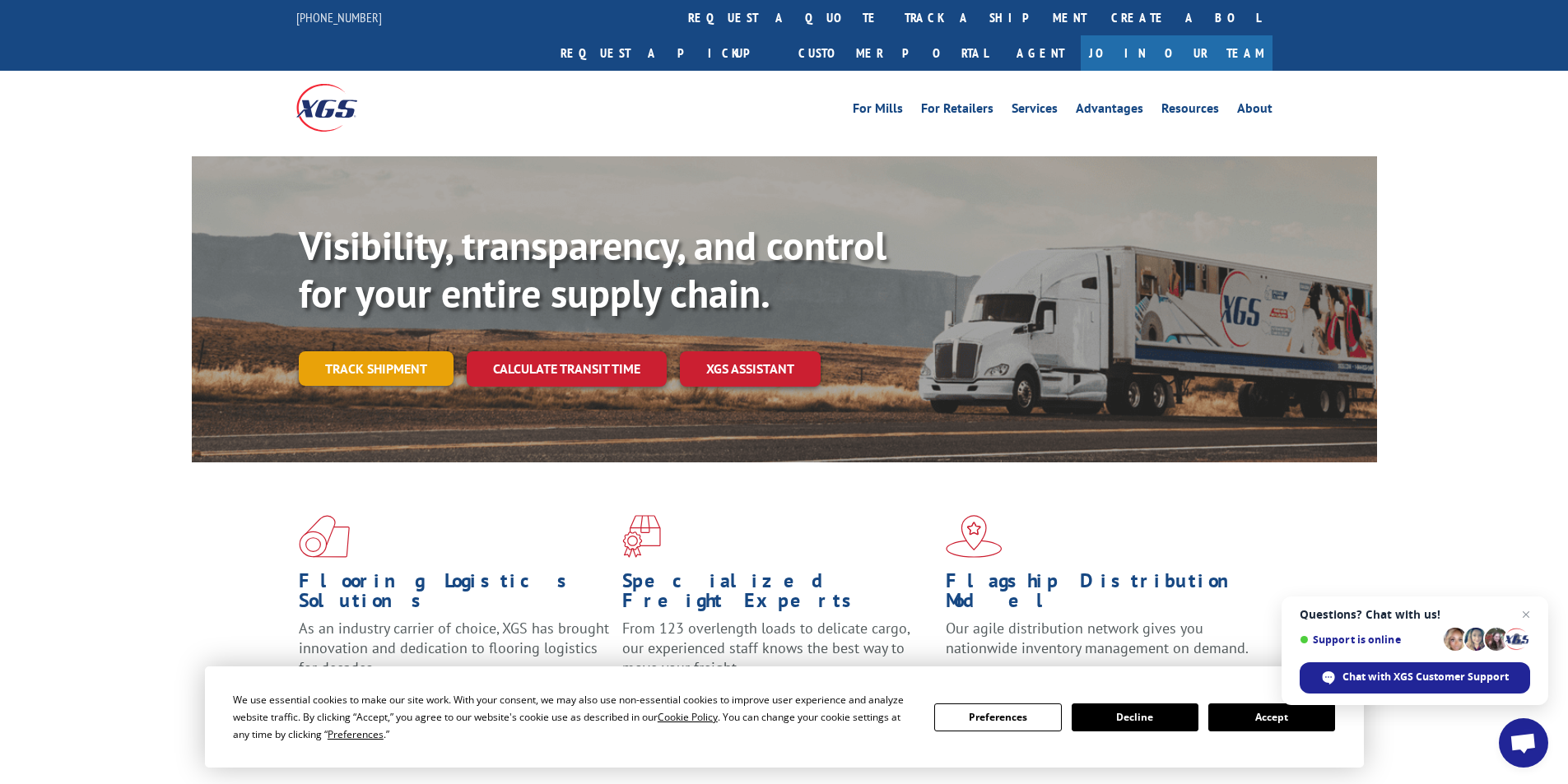
click at [403, 352] on link "Track shipment" at bounding box center [376, 369] width 155 height 35
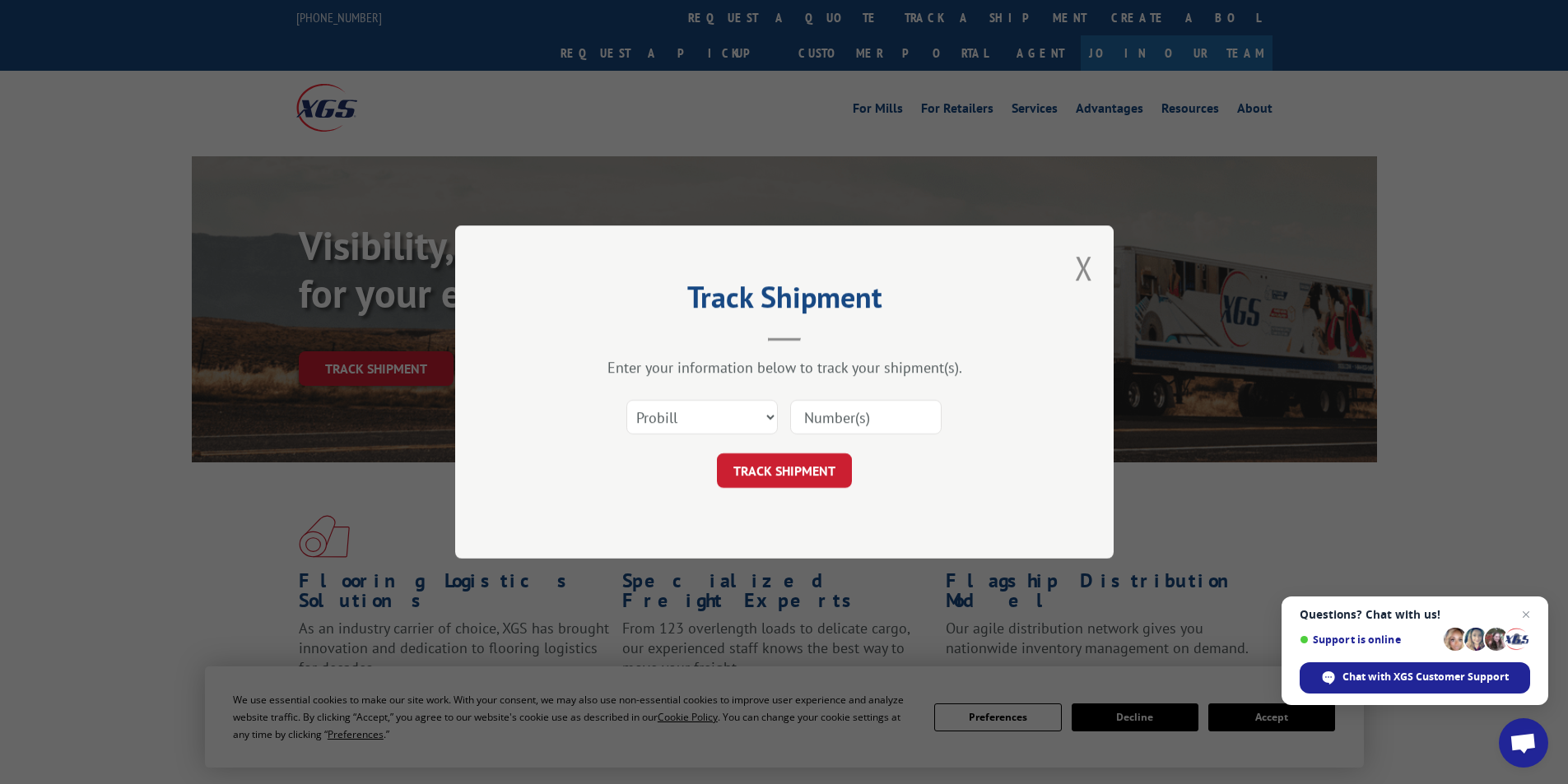
click at [815, 418] on input at bounding box center [866, 417] width 152 height 35
paste input "17095792"
type input "17095792"
click at [802, 470] on button "TRACK SHIPMENT" at bounding box center [784, 471] width 135 height 35
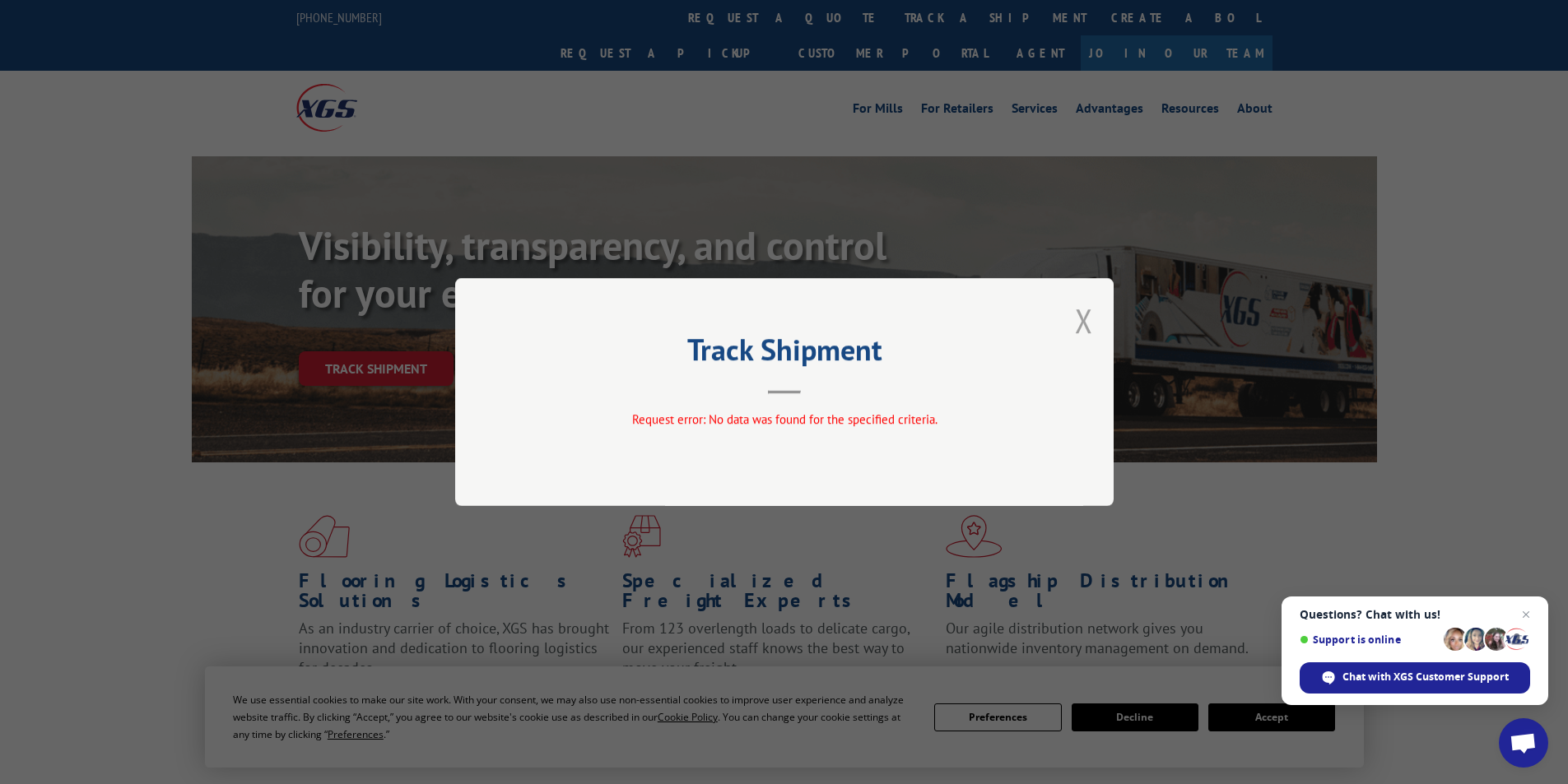
click at [1092, 325] on div "Track Shipment Request error: No data was found for the specified criteria." at bounding box center [784, 391] width 659 height 228
click at [1089, 323] on button "Close modal" at bounding box center [1083, 320] width 18 height 43
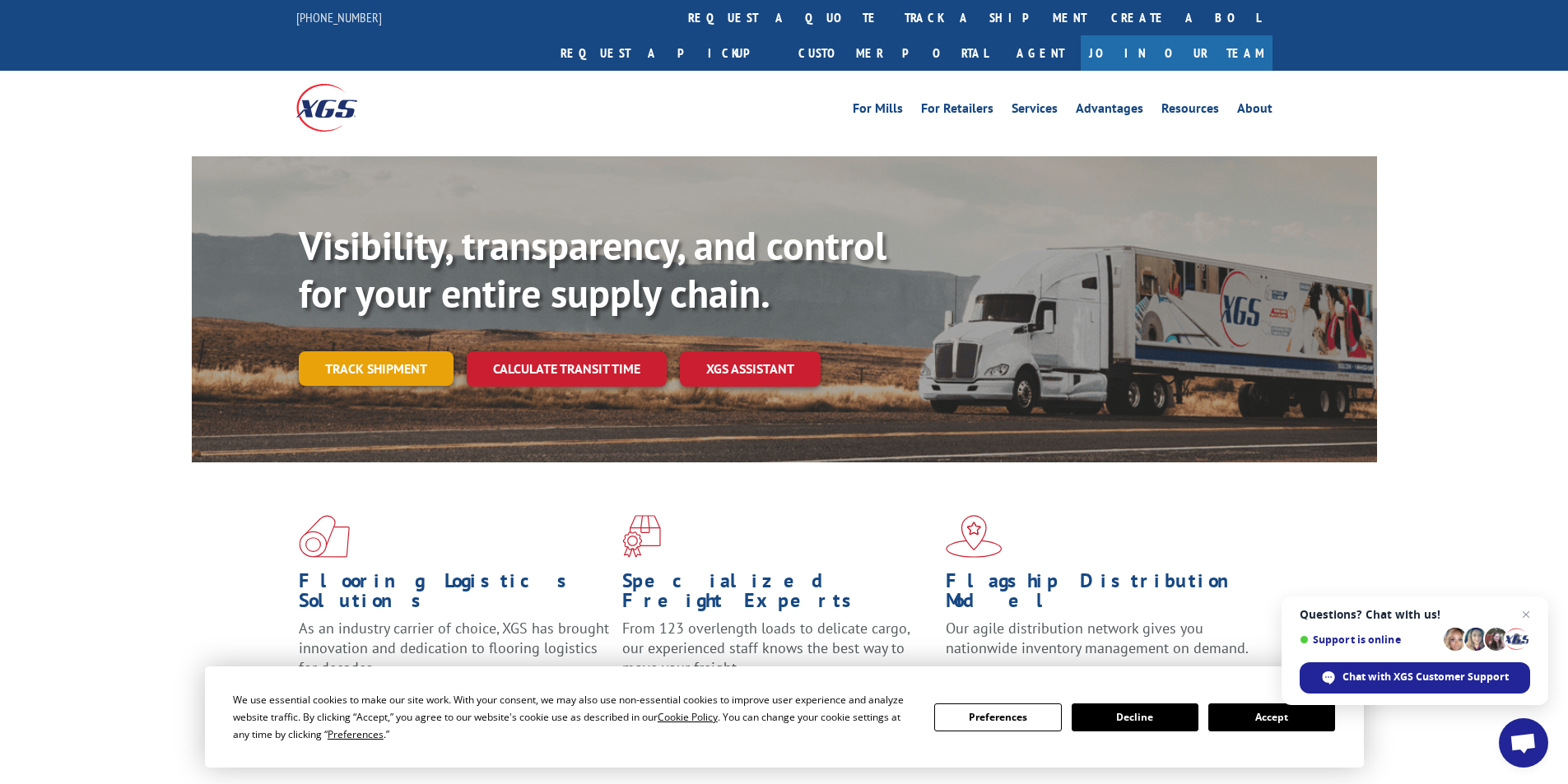
click at [393, 352] on link "Track shipment" at bounding box center [376, 369] width 155 height 35
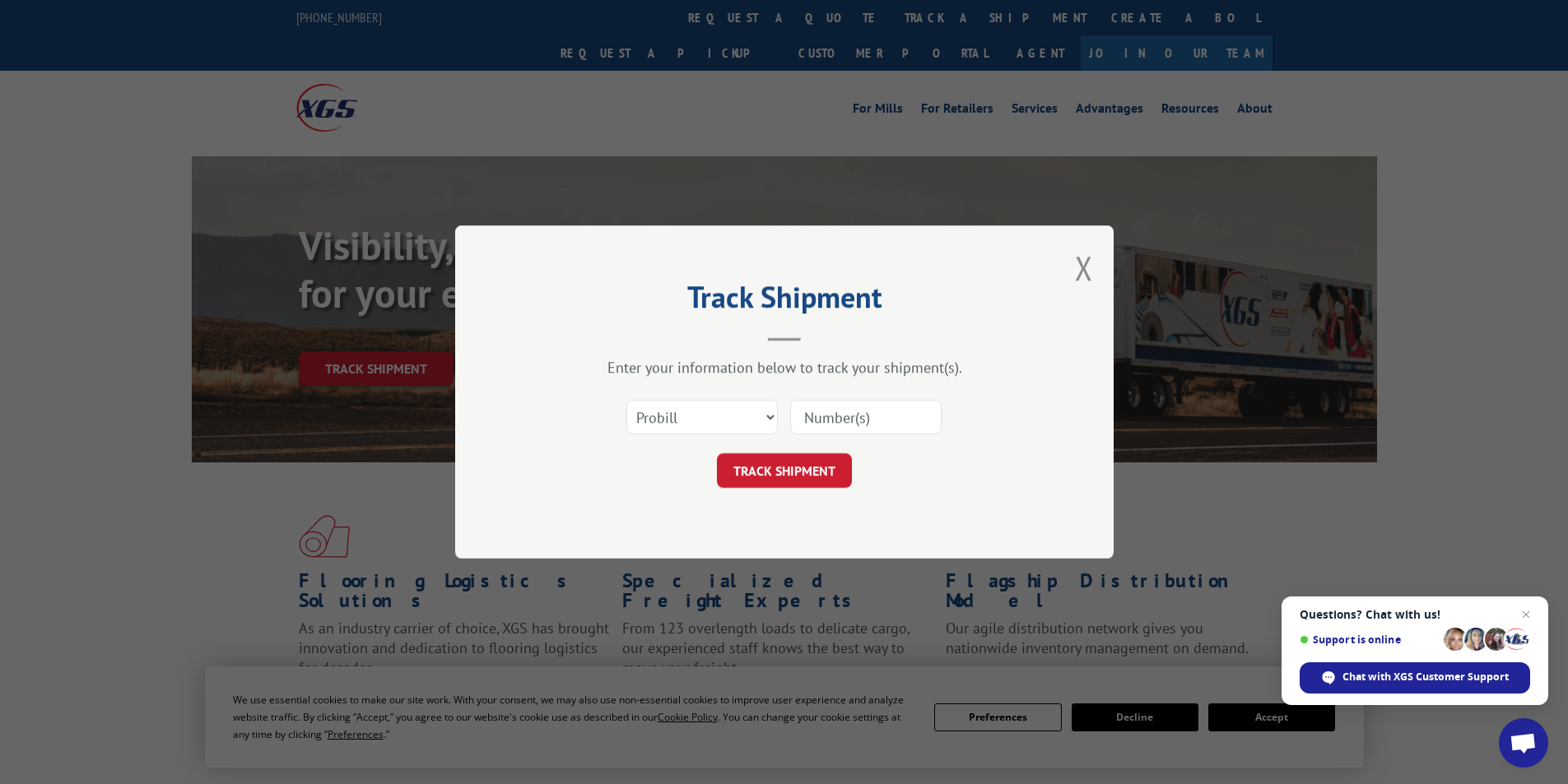
click at [827, 415] on input at bounding box center [866, 417] width 152 height 35
paste input "TA00514810"
type input "TA00514810"
click at [794, 464] on button "TRACK SHIPMENT" at bounding box center [784, 471] width 135 height 35
